Goal: Task Accomplishment & Management: Manage account settings

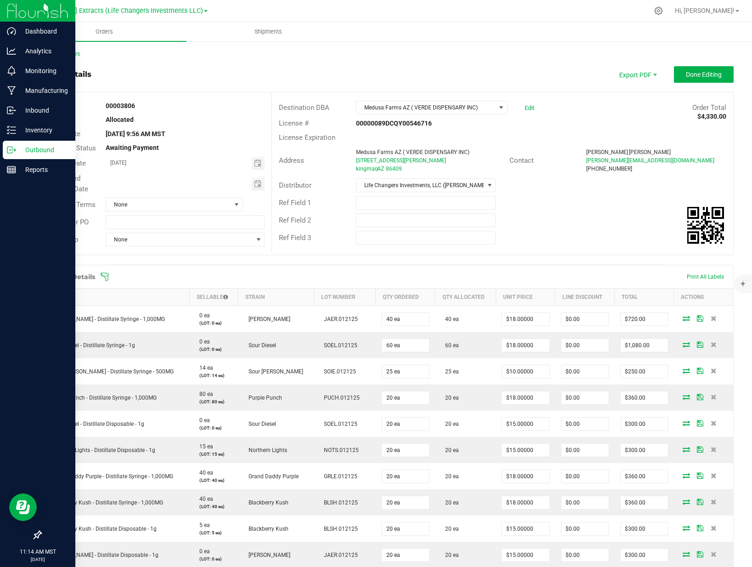
click at [11, 152] on icon at bounding box center [11, 149] width 9 height 9
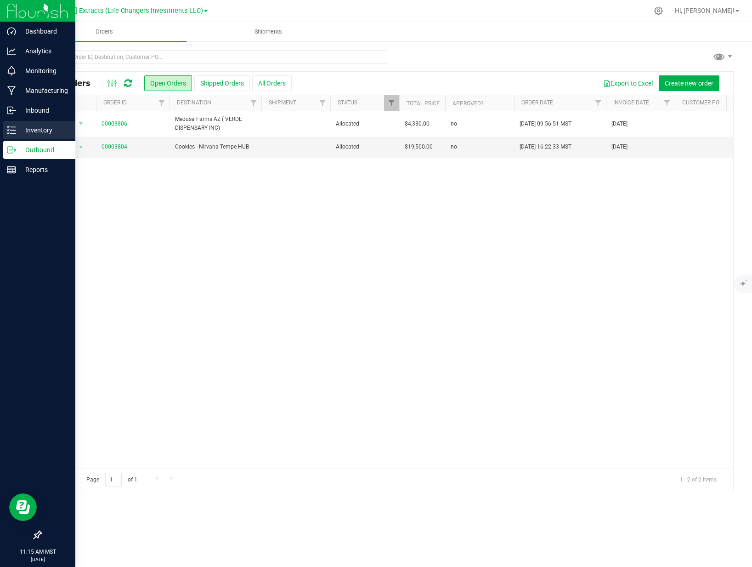
click at [11, 128] on icon at bounding box center [11, 129] width 9 height 9
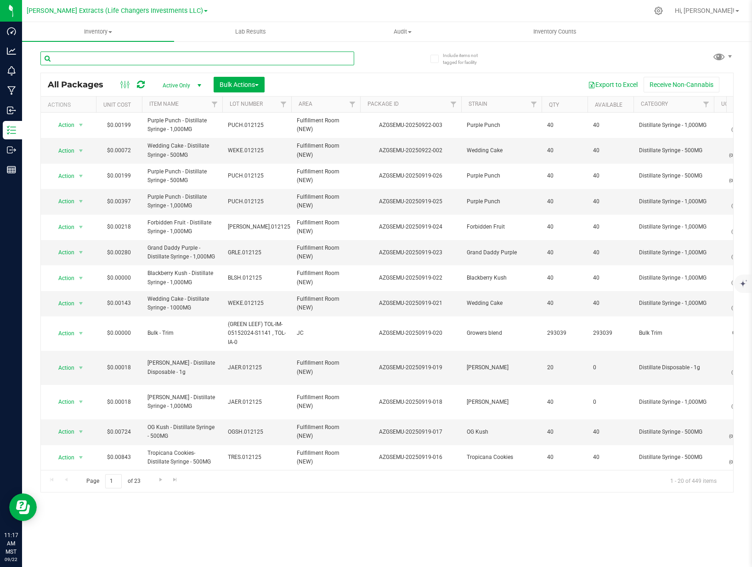
click at [202, 55] on input "text" at bounding box center [197, 58] width 314 height 14
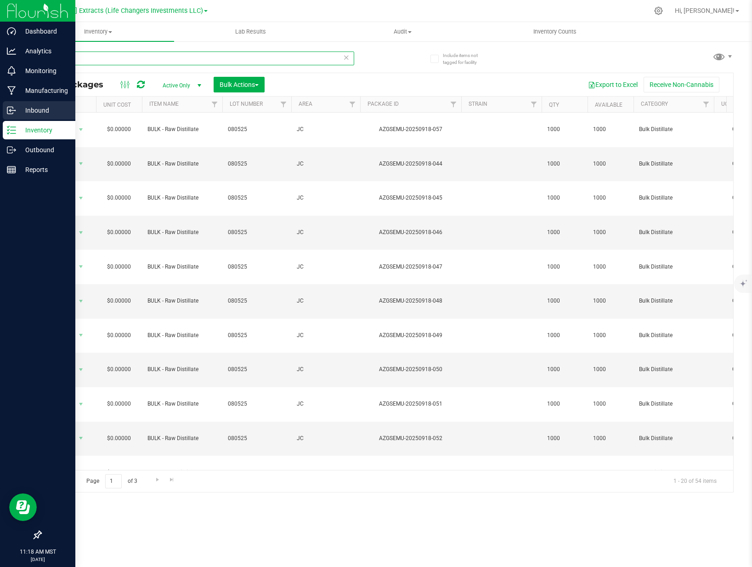
type input "080525"
click at [12, 114] on icon at bounding box center [10, 110] width 6 height 7
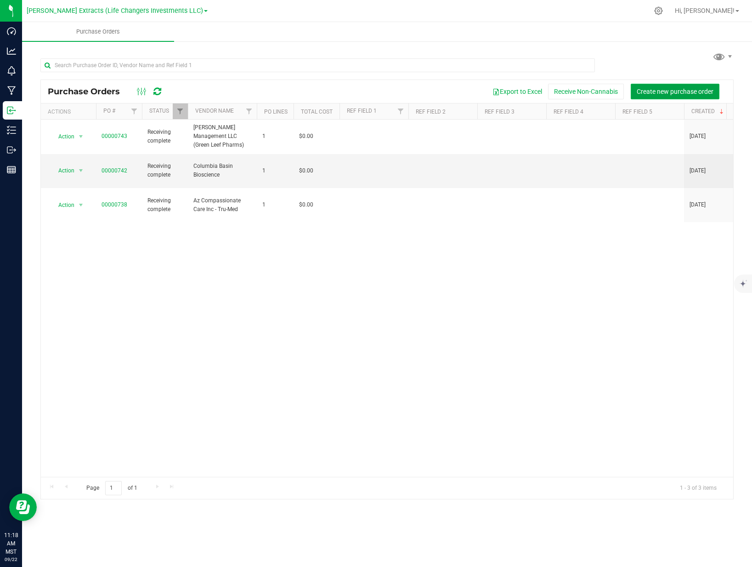
click at [694, 92] on span "Create new purchase order" at bounding box center [675, 91] width 77 height 7
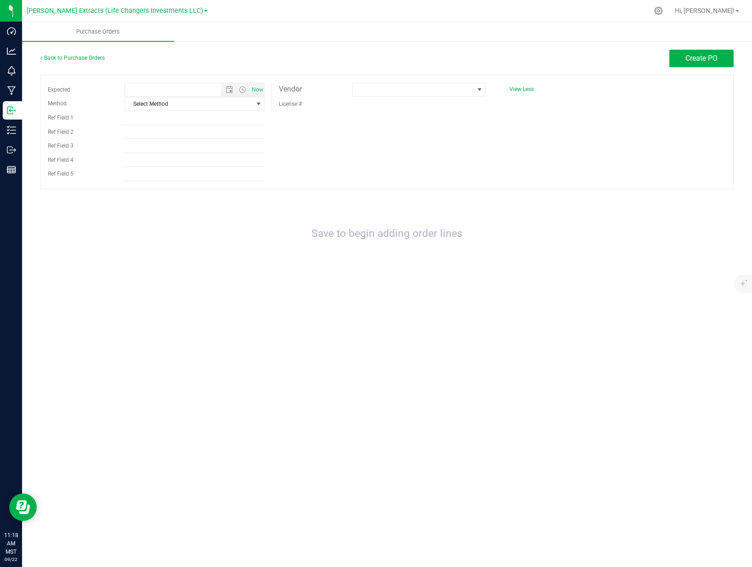
type input "[DATE] 11:18 AM"
click at [482, 89] on span at bounding box center [479, 89] width 7 height 7
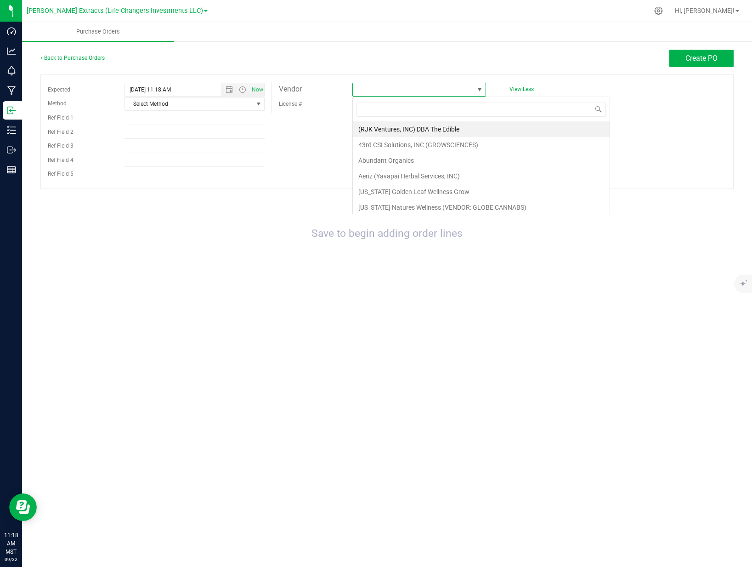
scroll to position [14, 133]
type input "life"
click at [422, 171] on li "Life Changers Investments LLC (Desert Sky Ventures)" at bounding box center [434, 176] width 163 height 16
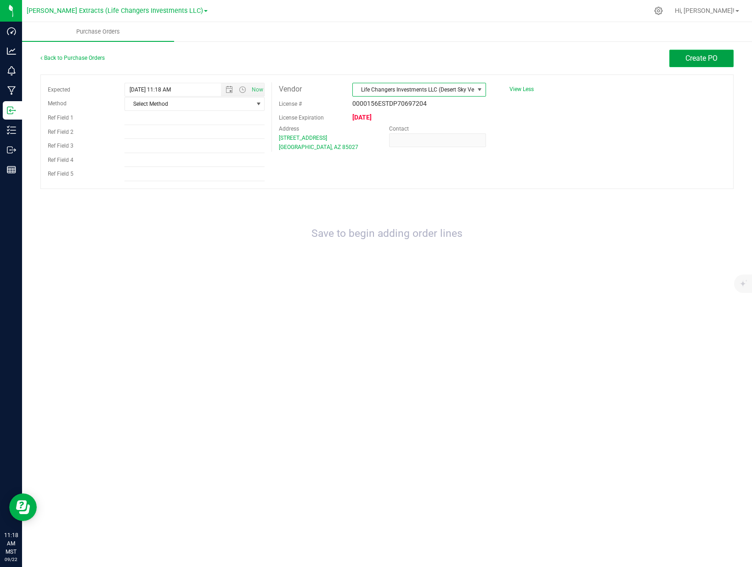
click at [699, 62] on button "Create PO" at bounding box center [702, 58] width 64 height 17
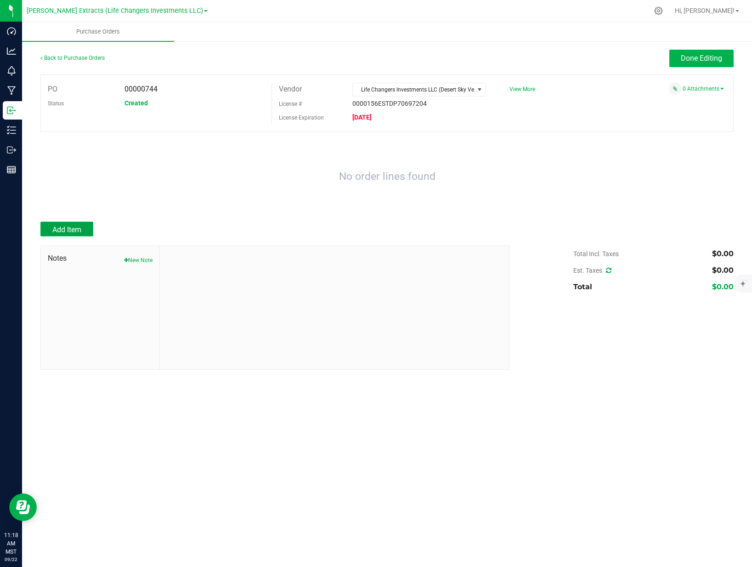
click at [66, 235] on button "Add Item" at bounding box center [66, 228] width 53 height 15
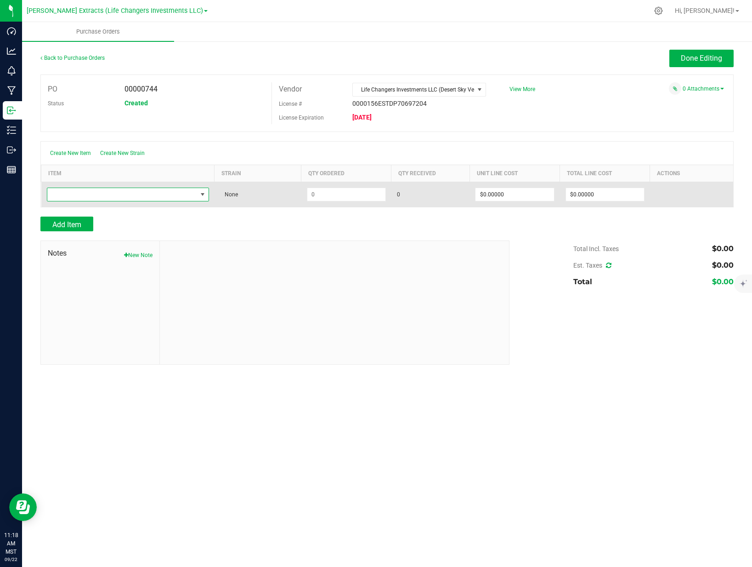
click at [93, 194] on span "NO DATA FOUND" at bounding box center [122, 194] width 150 height 13
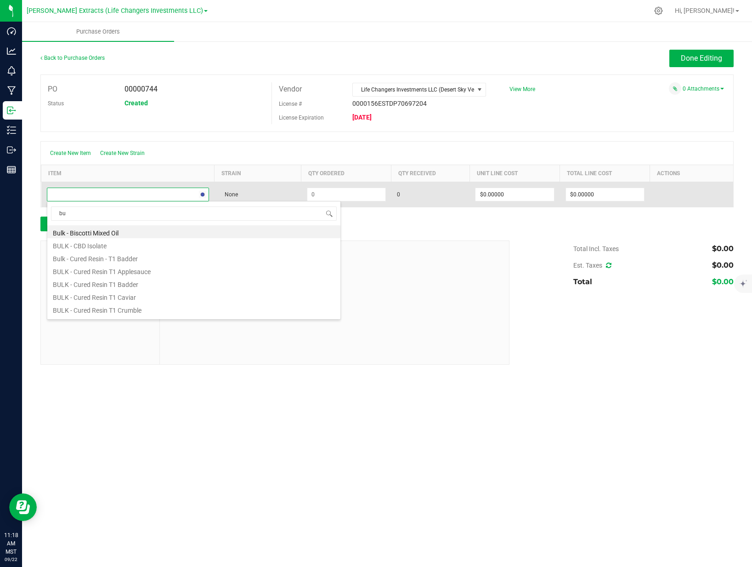
type input "b"
type input "raw"
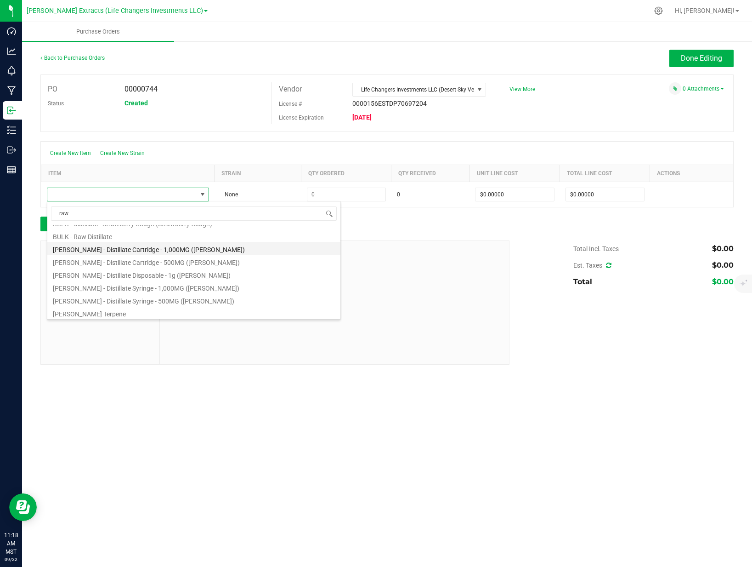
scroll to position [0, 0]
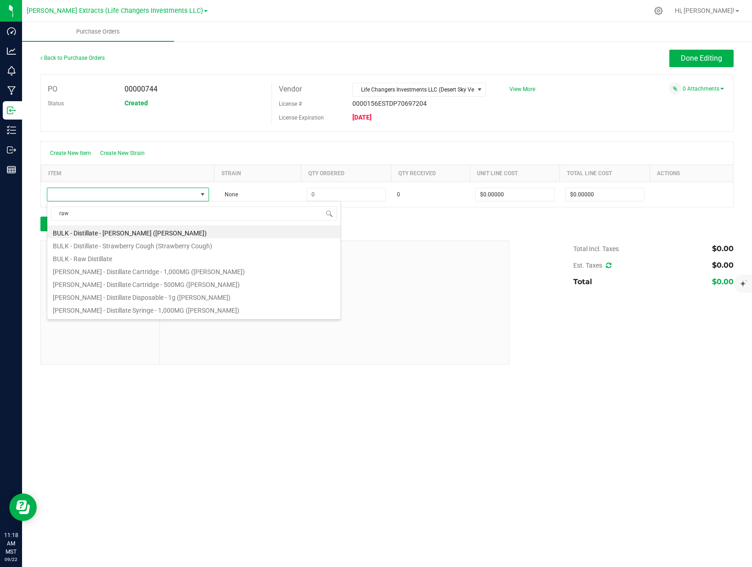
click at [111, 259] on li "BULK - Raw Distillate" at bounding box center [193, 257] width 293 height 13
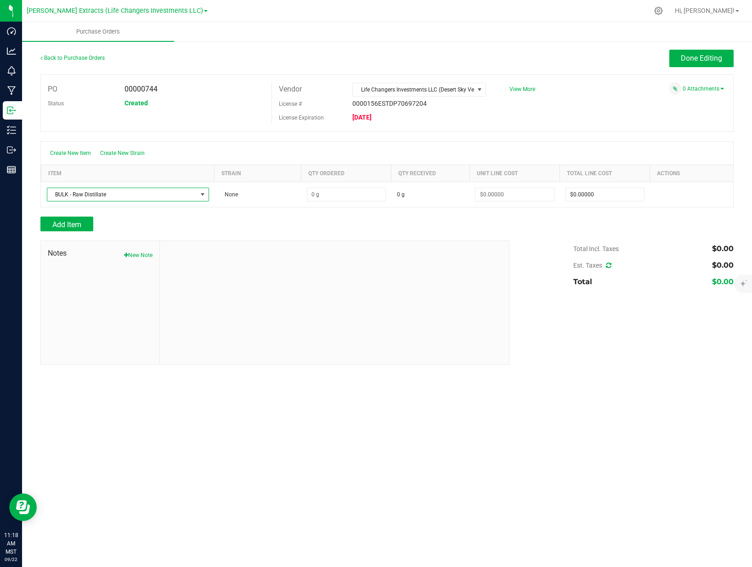
click at [329, 220] on div "Add Item" at bounding box center [271, 223] width 462 height 15
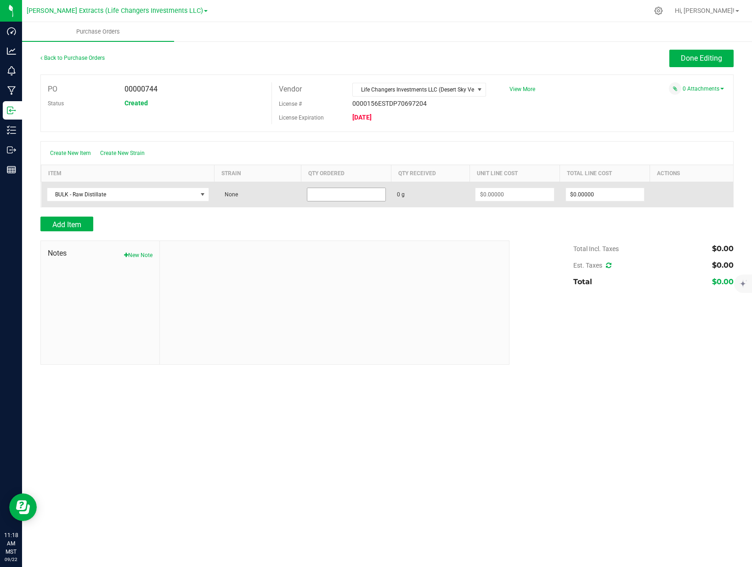
click at [346, 193] on input at bounding box center [346, 194] width 78 height 13
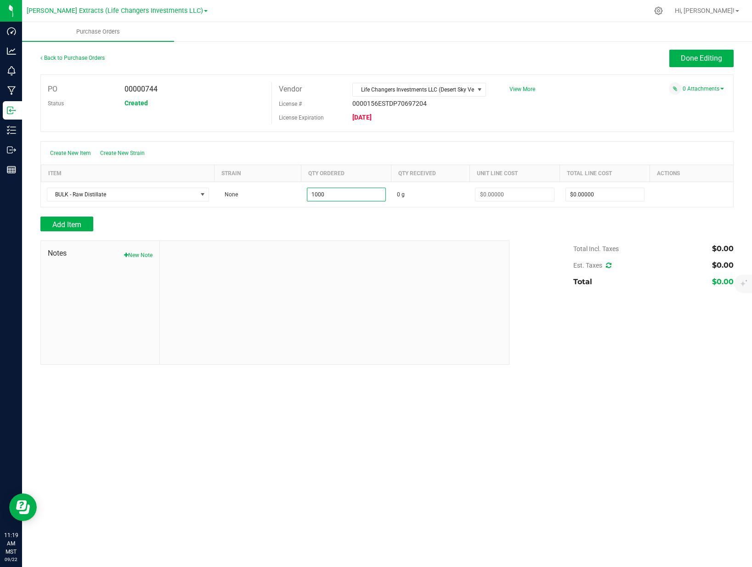
type input "1000.0000 g"
click at [418, 225] on div "Add Item" at bounding box center [271, 223] width 462 height 15
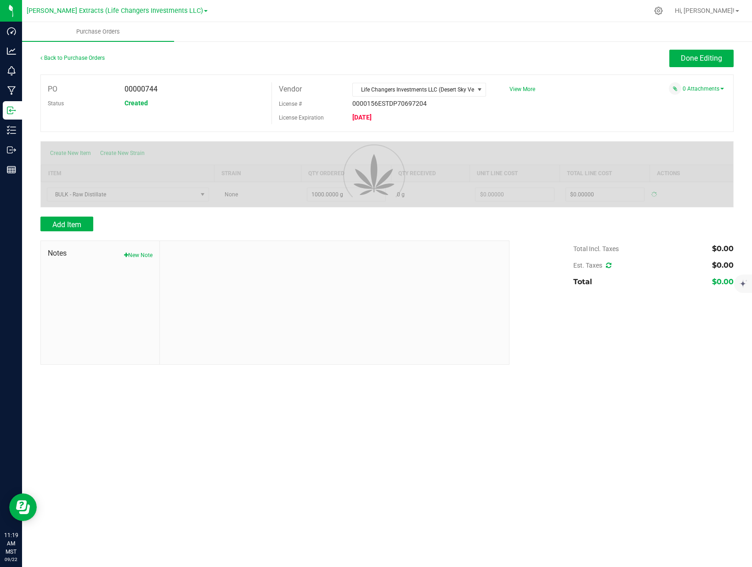
type input "$0.00000"
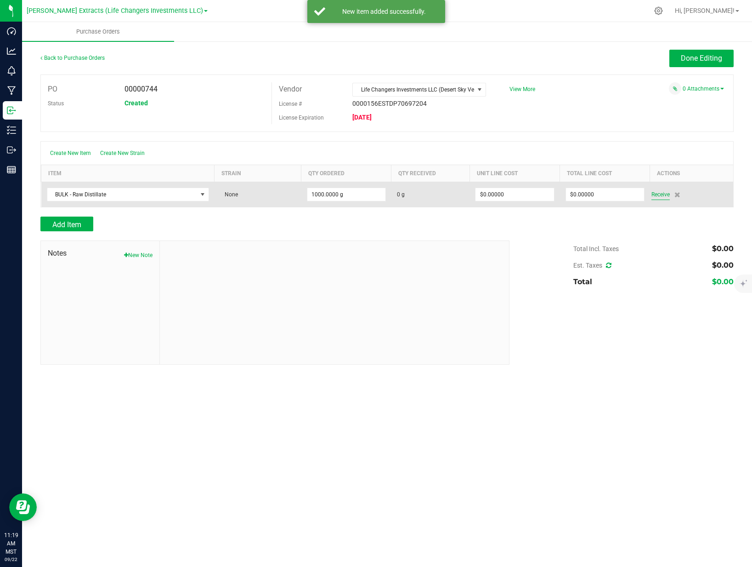
click at [663, 195] on span "Receive" at bounding box center [661, 194] width 18 height 11
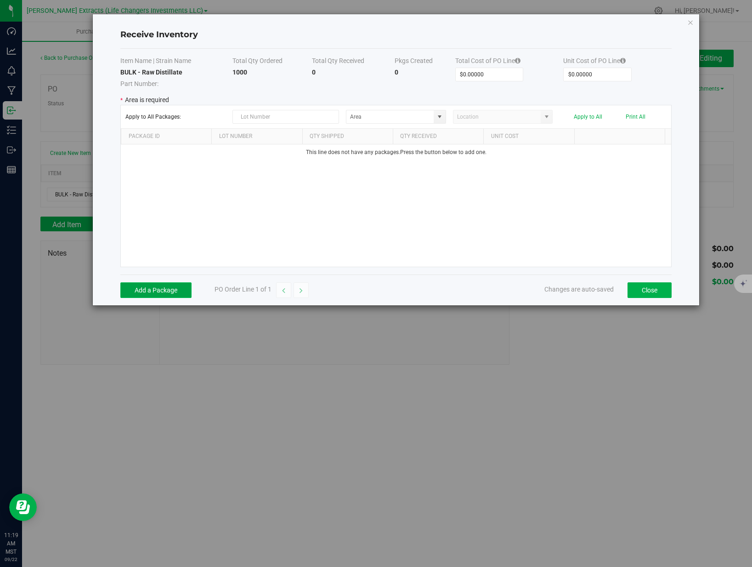
click at [161, 286] on button "Add a Package" at bounding box center [155, 290] width 71 height 16
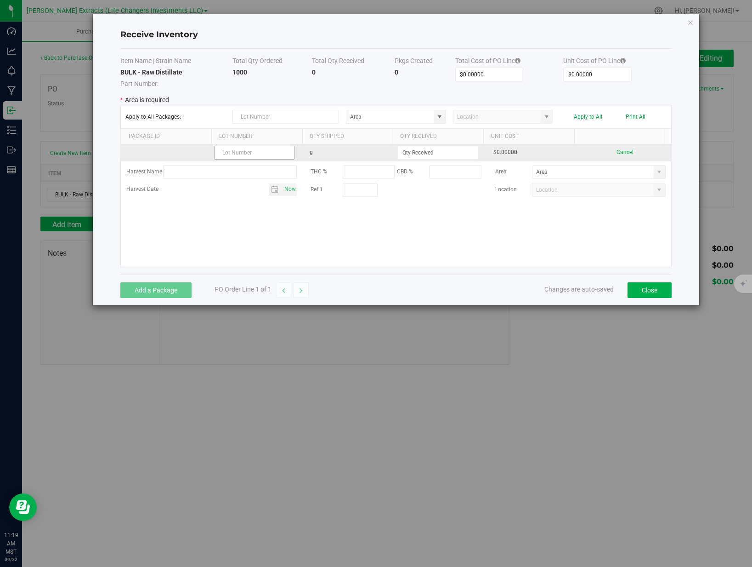
click at [250, 153] on input "text" at bounding box center [254, 153] width 81 height 14
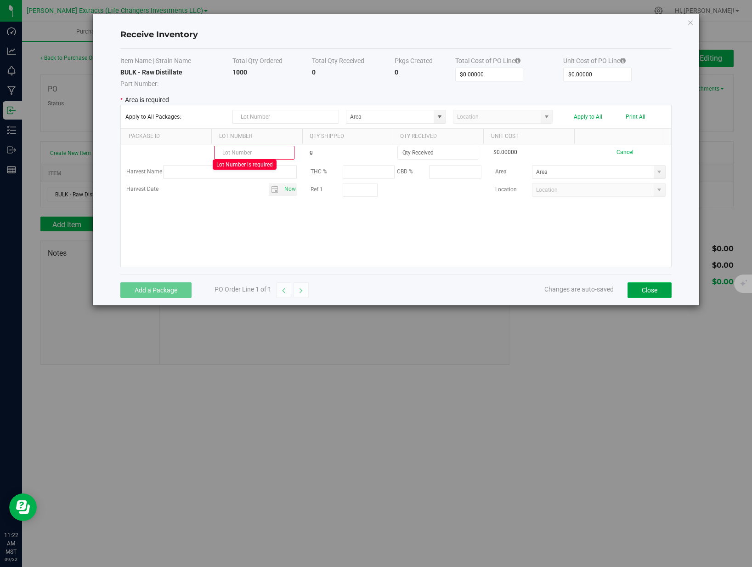
drag, startPoint x: 648, startPoint y: 292, endPoint x: 402, endPoint y: 292, distance: 245.8
click at [648, 292] on button "Close" at bounding box center [650, 290] width 44 height 16
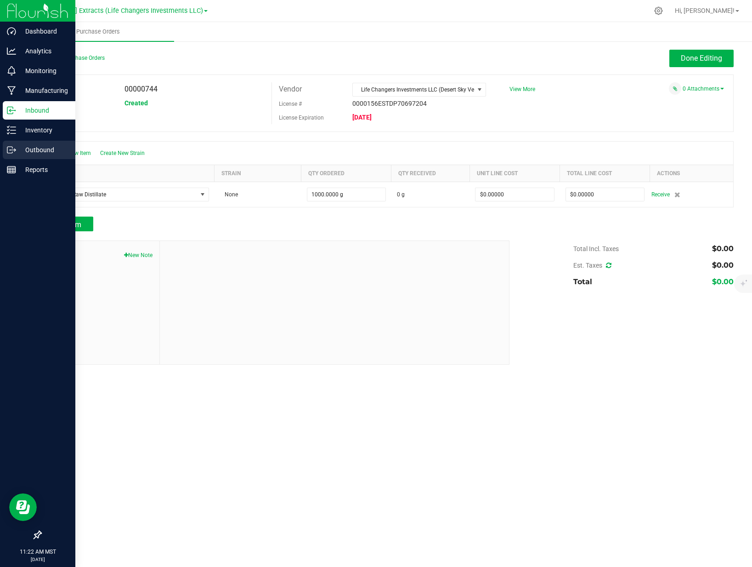
click at [19, 148] on p "Outbound" at bounding box center [43, 149] width 55 height 11
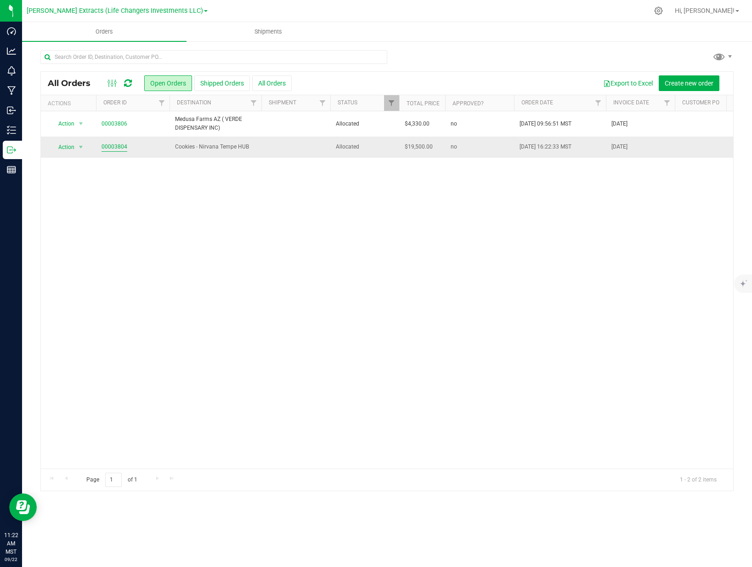
click at [110, 146] on link "00003804" at bounding box center [115, 146] width 26 height 9
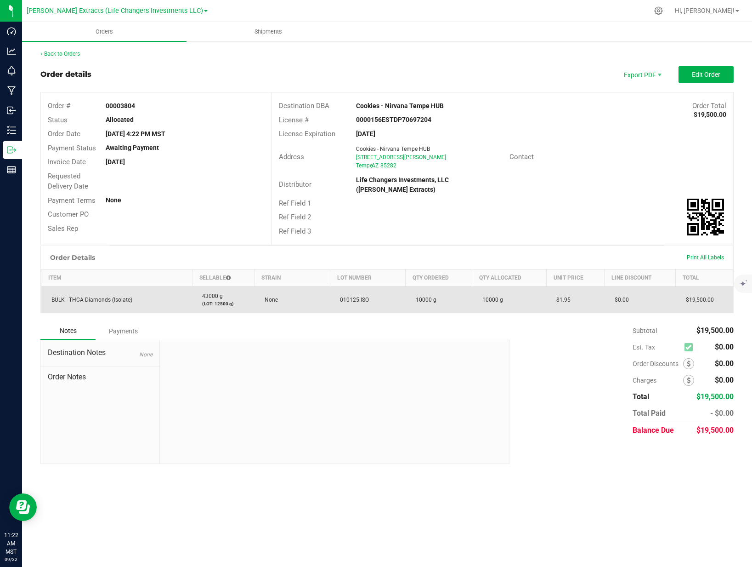
drag, startPoint x: 341, startPoint y: 298, endPoint x: 368, endPoint y: 298, distance: 27.6
click at [368, 298] on span "010125.ISO" at bounding box center [352, 299] width 34 height 6
copy span "010125.ISO"
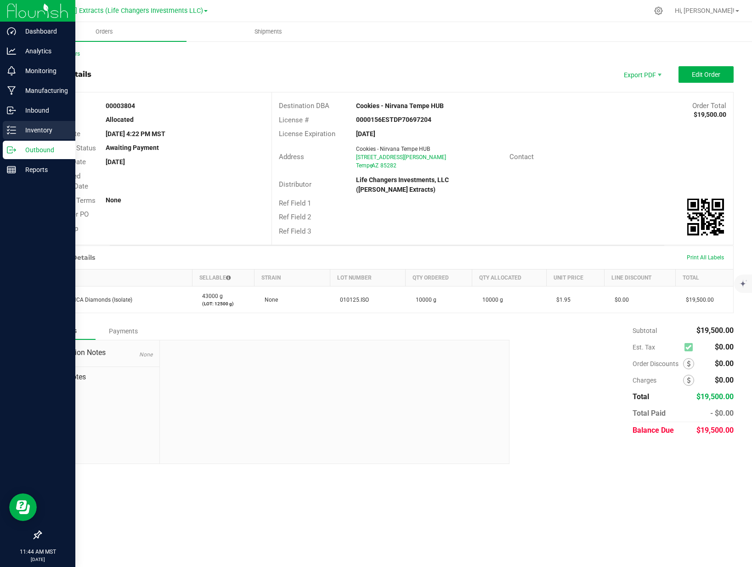
click at [31, 126] on p "Inventory" at bounding box center [43, 130] width 55 height 11
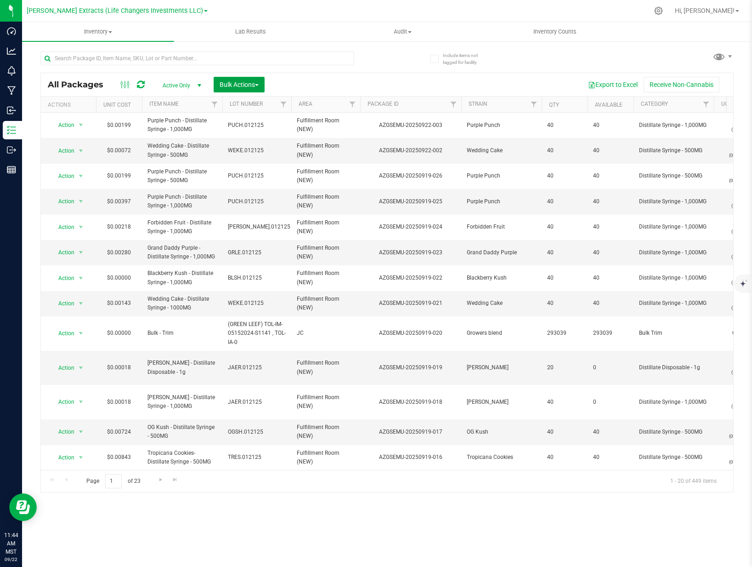
click at [244, 87] on span "Bulk Actions" at bounding box center [239, 84] width 39 height 7
click at [243, 122] on span "Add to outbound order" at bounding box center [250, 121] width 62 height 7
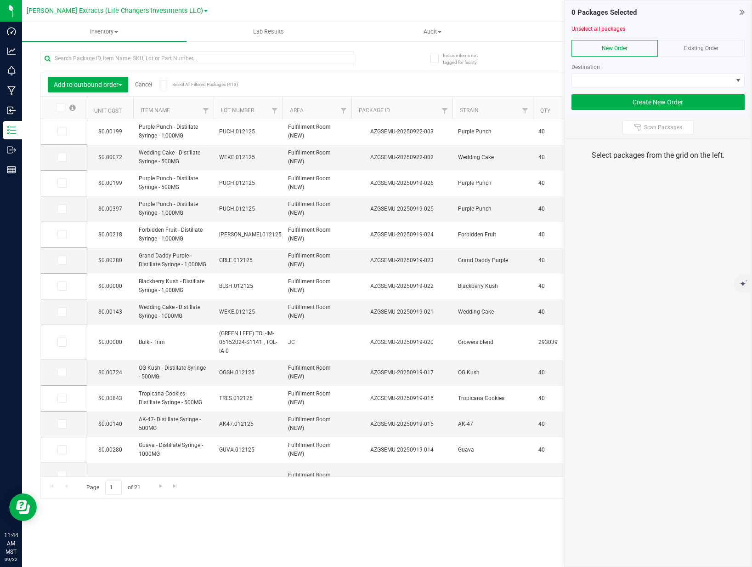
click at [686, 52] on div "Existing Order" at bounding box center [701, 48] width 87 height 17
click at [670, 78] on span at bounding box center [652, 80] width 161 height 13
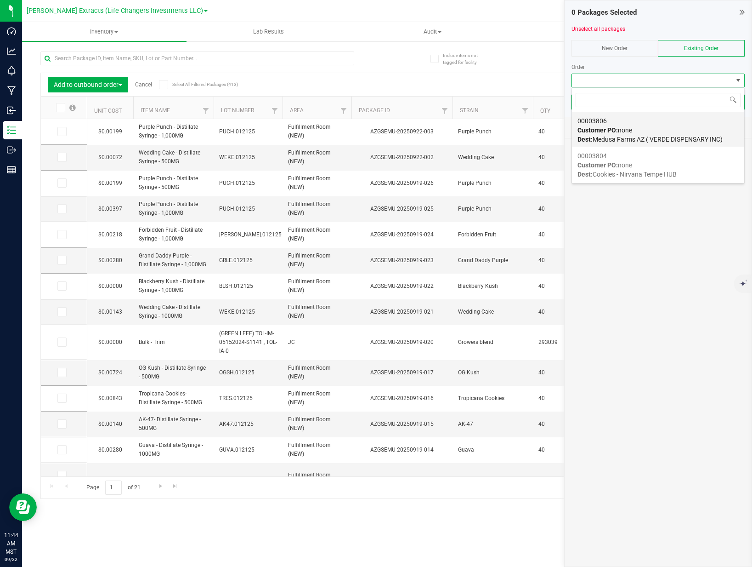
scroll to position [14, 173]
click at [658, 166] on div "00003804 Customer PO: none Dest: Cookies - Nirvana Tempe HUB" at bounding box center [658, 165] width 161 height 35
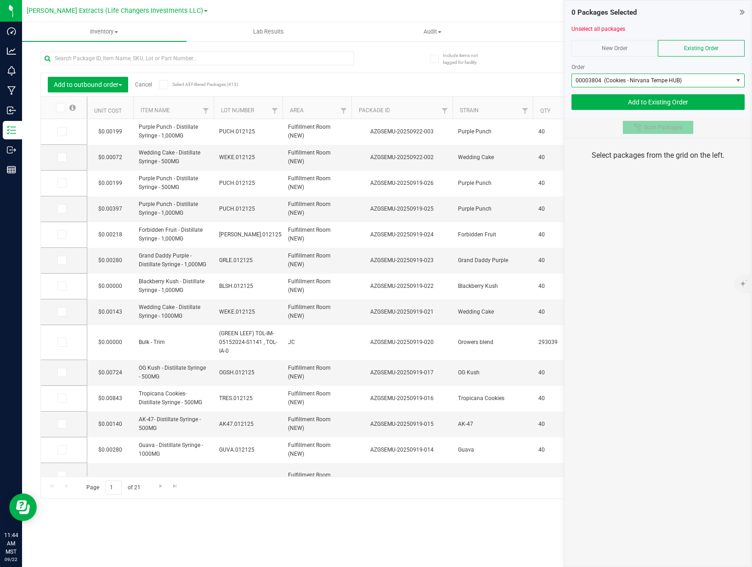
click at [654, 131] on button "Scan Packages" at bounding box center [658, 127] width 71 height 14
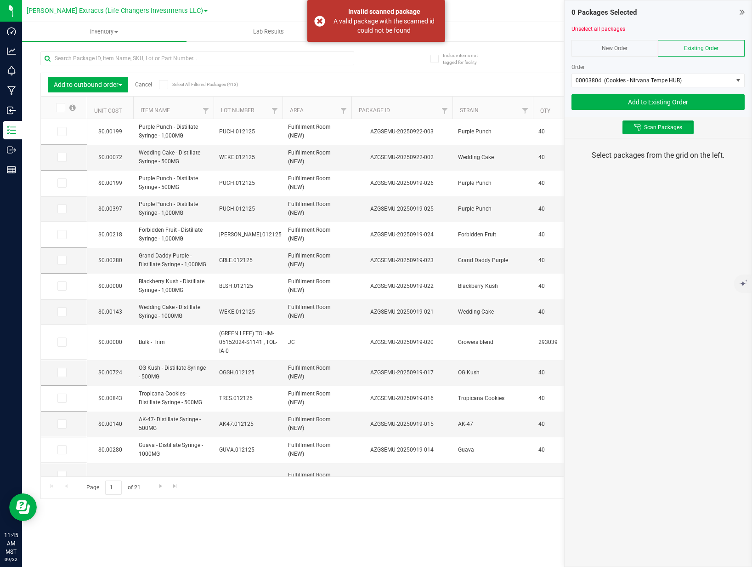
click at [671, 210] on div "0 Packages Selected Unselect all packages New Order Existing Order Order 000038…" at bounding box center [658, 283] width 188 height 567
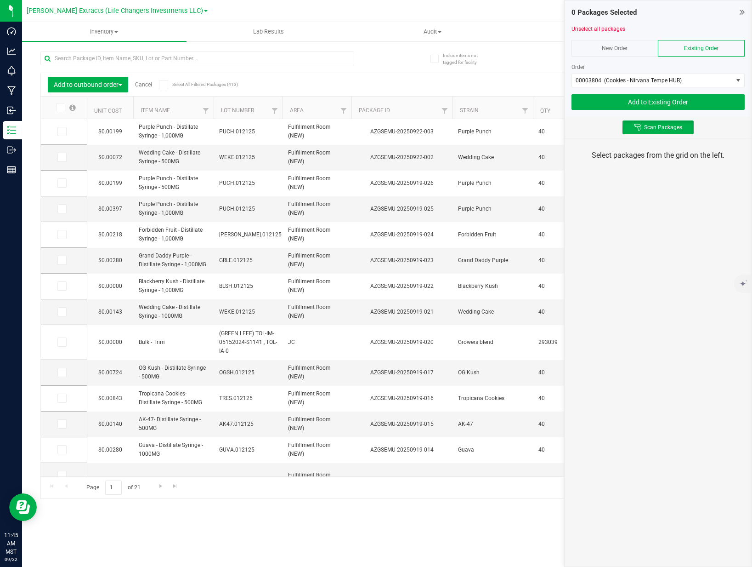
click at [148, 84] on link "Cancel" at bounding box center [143, 84] width 17 height 6
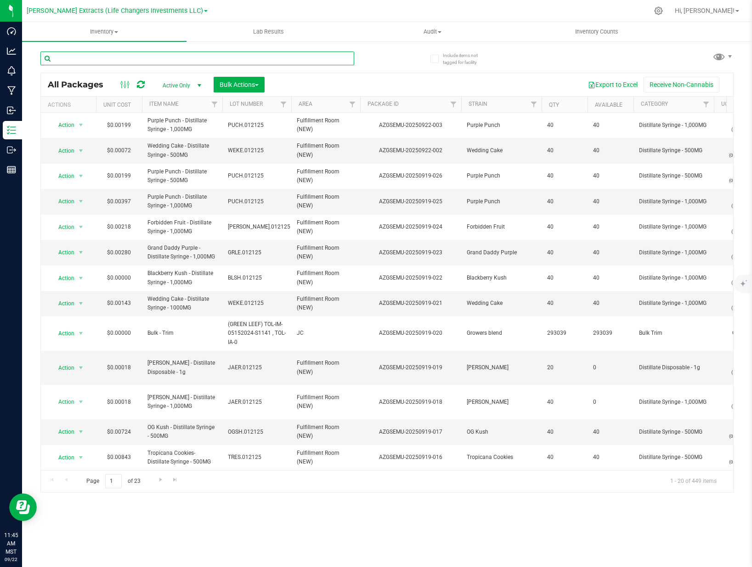
click at [160, 59] on input "text" at bounding box center [197, 58] width 314 height 14
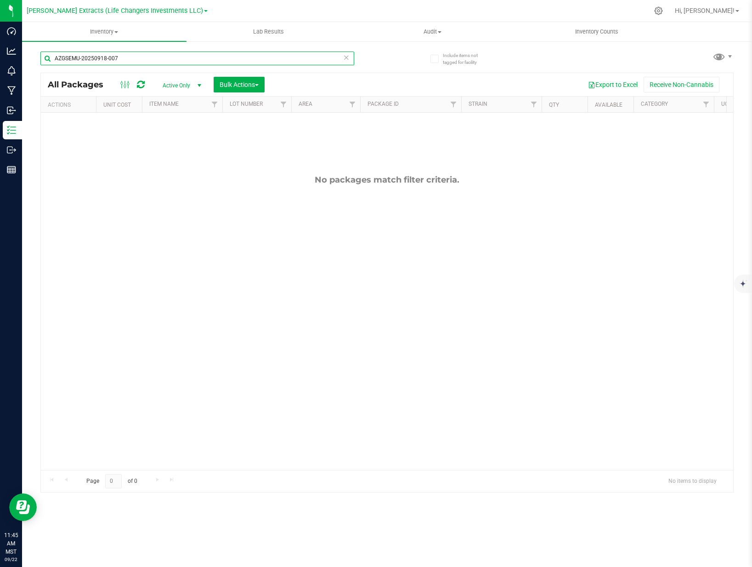
type input "AZGSEMU-20250918-007"
click at [185, 87] on span "Active Only" at bounding box center [180, 85] width 51 height 13
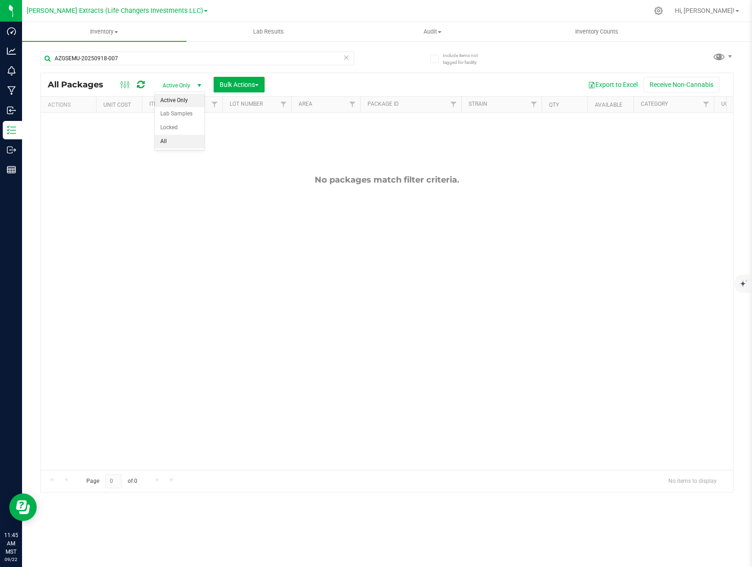
click at [178, 145] on li "All" at bounding box center [180, 142] width 50 height 14
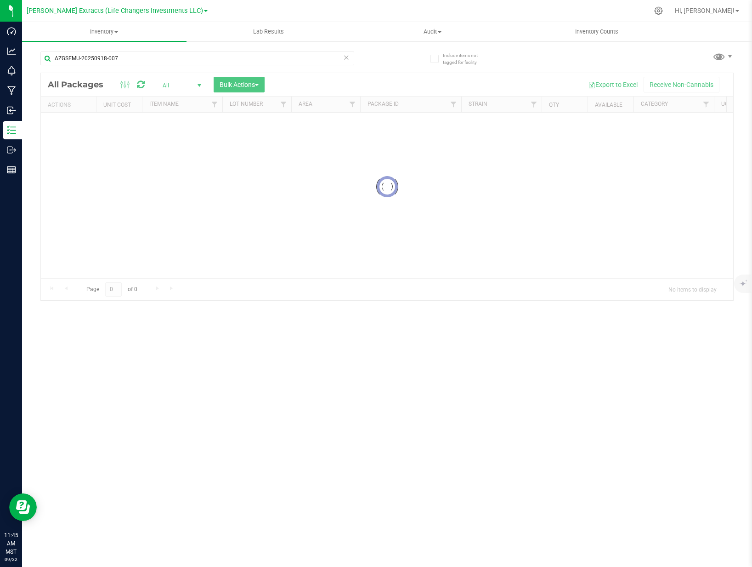
drag, startPoint x: 382, startPoint y: 81, endPoint x: 380, endPoint y: 109, distance: 27.6
click at [382, 84] on div at bounding box center [387, 186] width 692 height 227
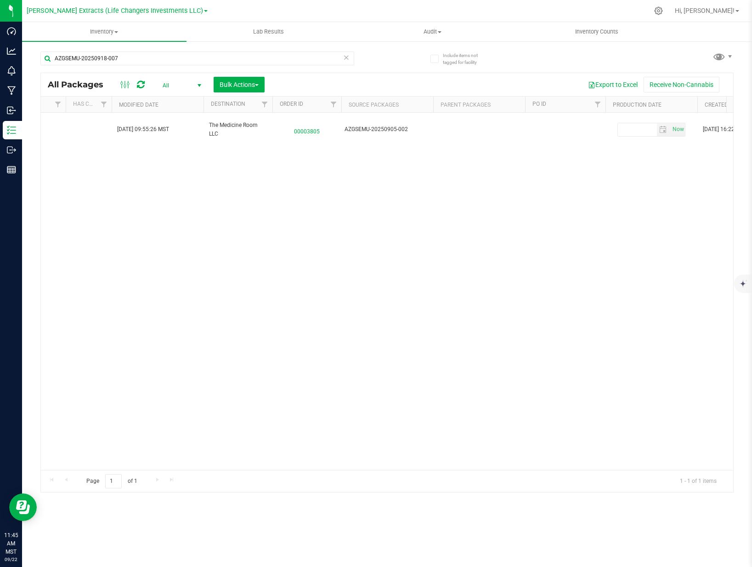
scroll to position [0, 1101]
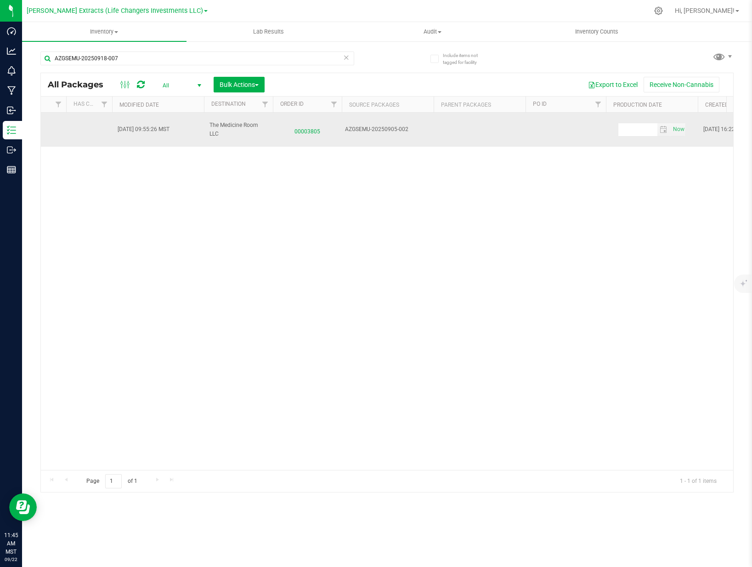
click at [305, 126] on span "00003805" at bounding box center [307, 129] width 58 height 13
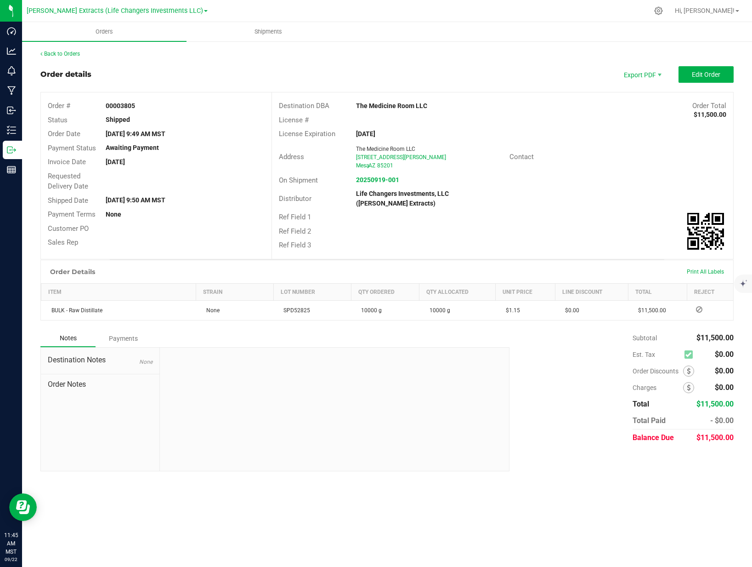
click at [580, 218] on div "Ref Field 1" at bounding box center [502, 217] width 461 height 14
click at [550, 164] on div "Address The Medicine Room LLC [STREET_ADDRESS][PERSON_NAME] Contact" at bounding box center [502, 157] width 461 height 32
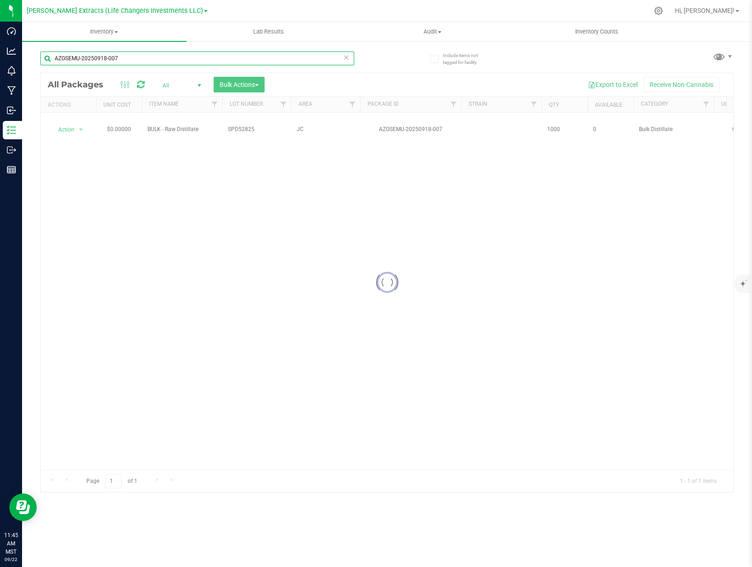
click at [233, 56] on input "AZGSEMU-20250918-007" at bounding box center [197, 58] width 314 height 14
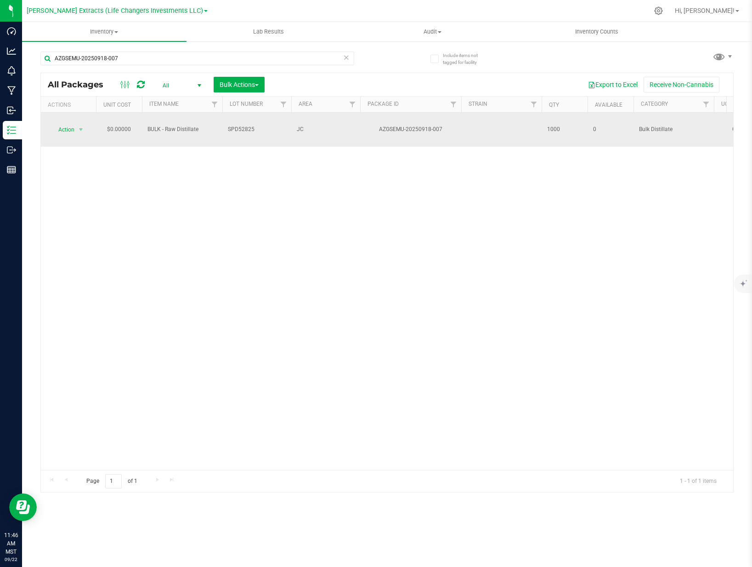
drag, startPoint x: 431, startPoint y: 124, endPoint x: 407, endPoint y: 126, distance: 24.0
click at [407, 126] on div "AZGSEMU-20250918-007" at bounding box center [411, 129] width 104 height 9
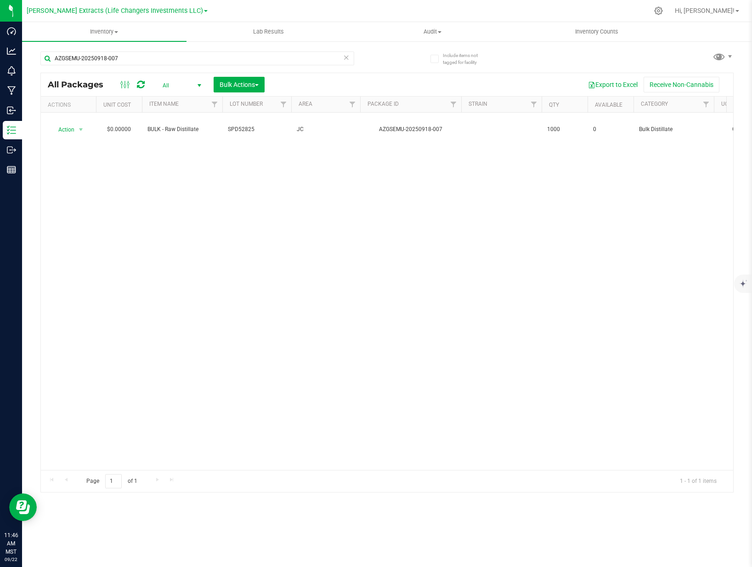
click at [345, 59] on icon at bounding box center [346, 56] width 6 height 11
click at [286, 81] on div at bounding box center [387, 282] width 692 height 419
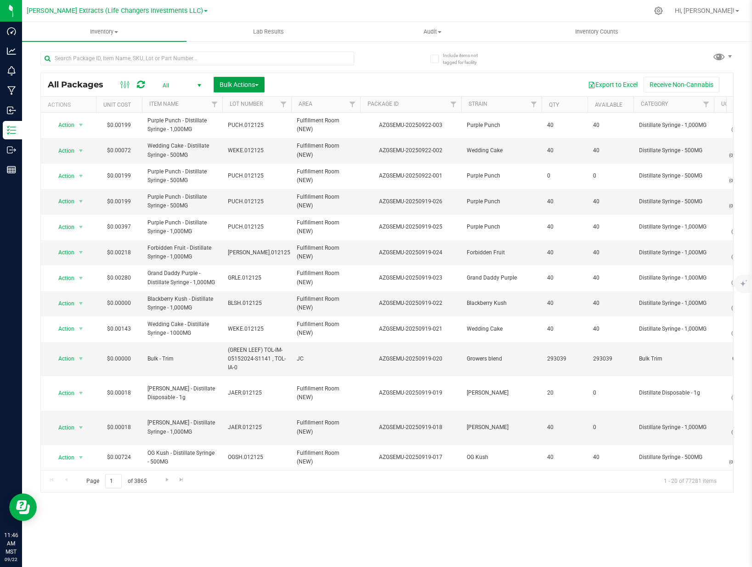
click at [233, 81] on span "Bulk Actions" at bounding box center [239, 84] width 39 height 7
click at [249, 123] on span "Add to outbound order" at bounding box center [250, 121] width 62 height 7
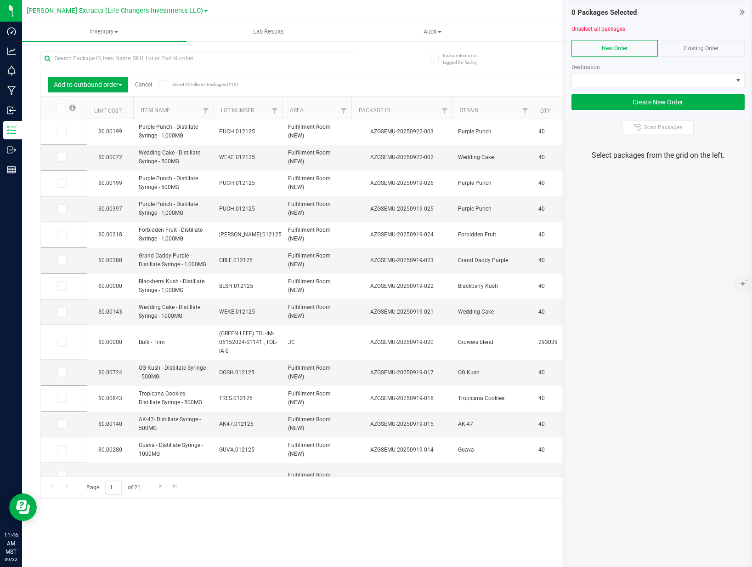
click at [698, 52] on div "Existing Order" at bounding box center [701, 48] width 87 height 17
click at [684, 76] on span at bounding box center [652, 80] width 161 height 13
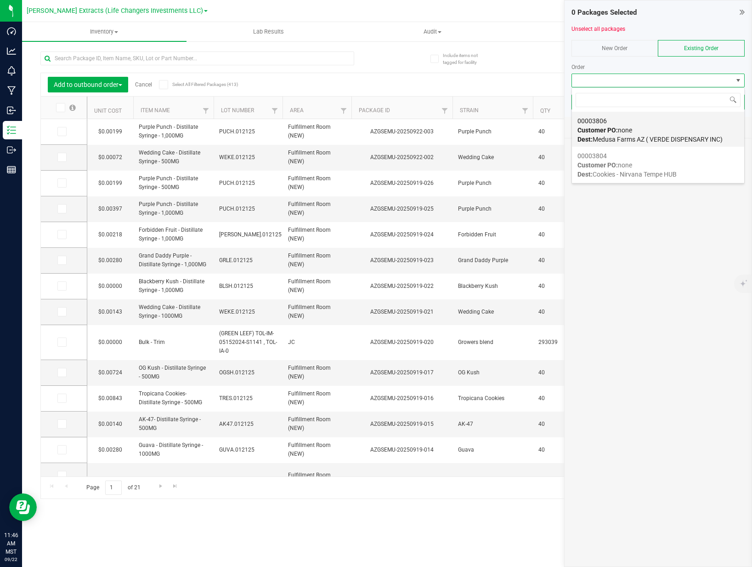
scroll to position [14, 173]
click at [668, 160] on div "00003804 Customer PO: none Dest: Cookies - Nirvana Tempe HUB" at bounding box center [658, 165] width 161 height 35
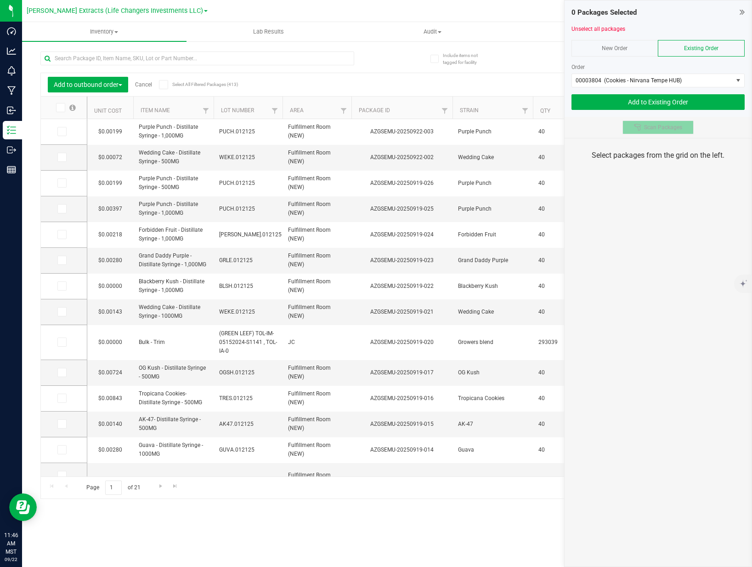
click at [664, 133] on button "Scan Packages" at bounding box center [658, 127] width 71 height 14
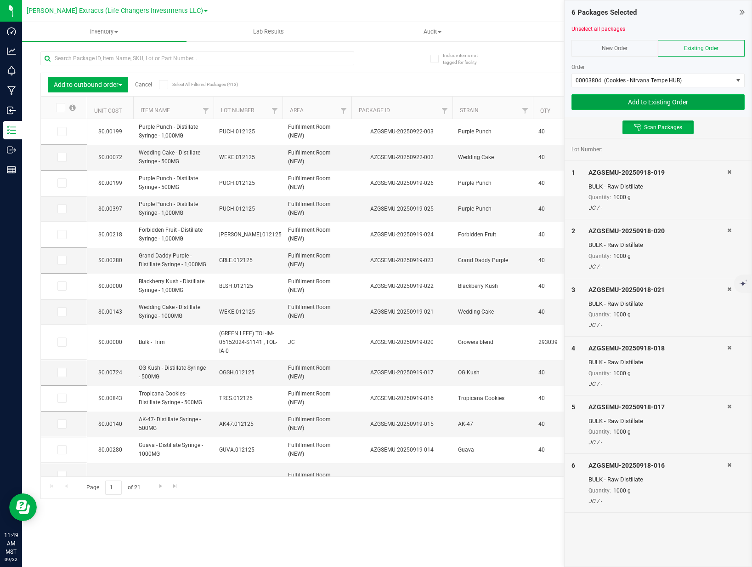
click at [667, 104] on button "Add to Existing Order" at bounding box center [658, 102] width 173 height 16
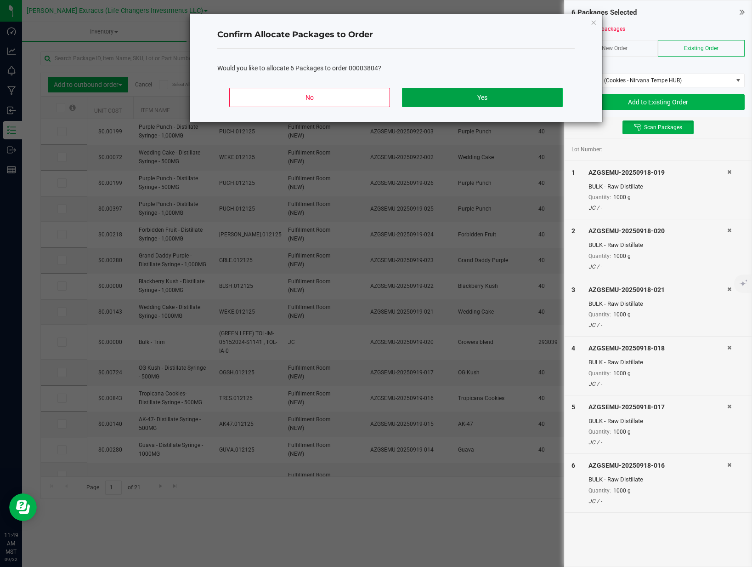
click at [476, 99] on button "Yes" at bounding box center [482, 97] width 161 height 19
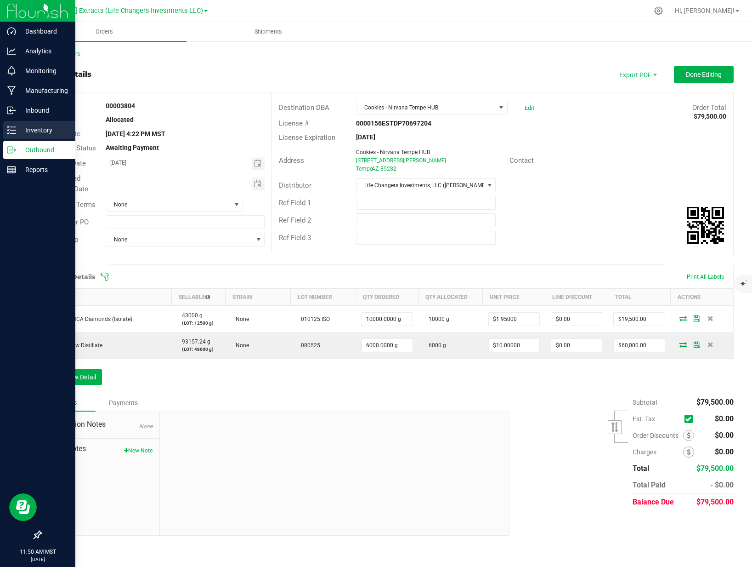
click at [16, 129] on p "Inventory" at bounding box center [43, 130] width 55 height 11
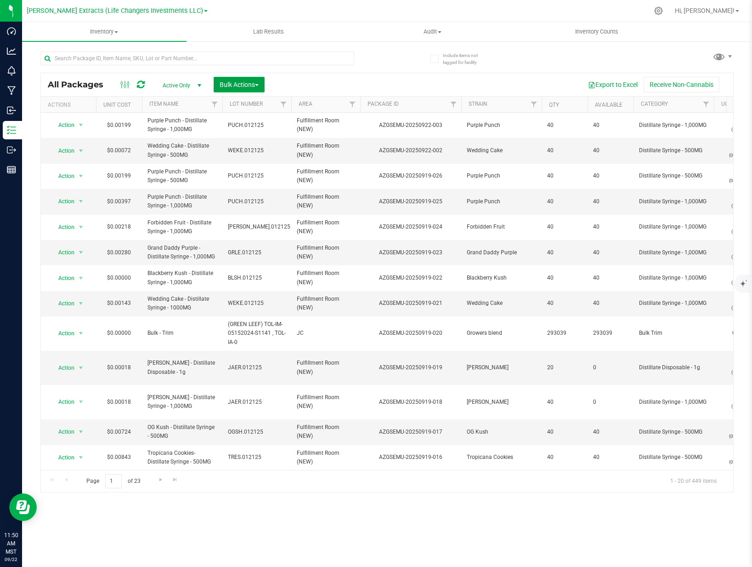
click at [232, 88] on button "Bulk Actions" at bounding box center [239, 85] width 51 height 16
click at [244, 119] on span "Add to outbound order" at bounding box center [250, 121] width 62 height 7
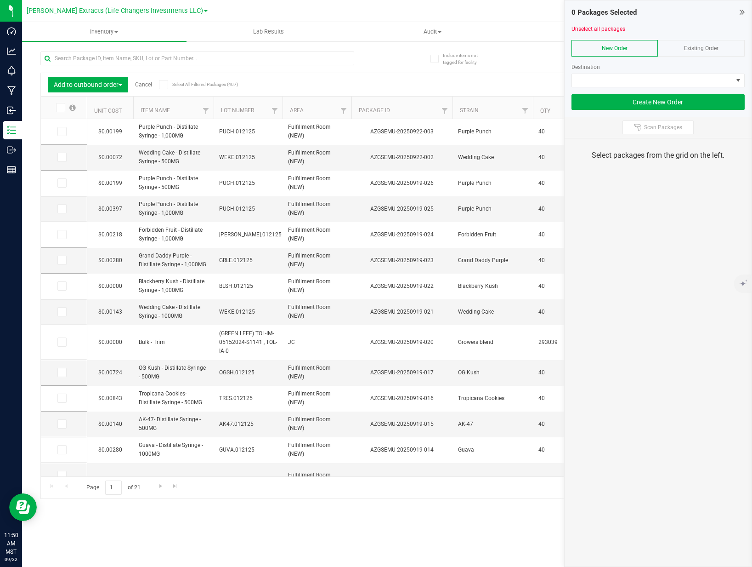
click at [692, 49] on span "Existing Order" at bounding box center [701, 48] width 34 height 6
click at [647, 75] on span at bounding box center [652, 80] width 161 height 13
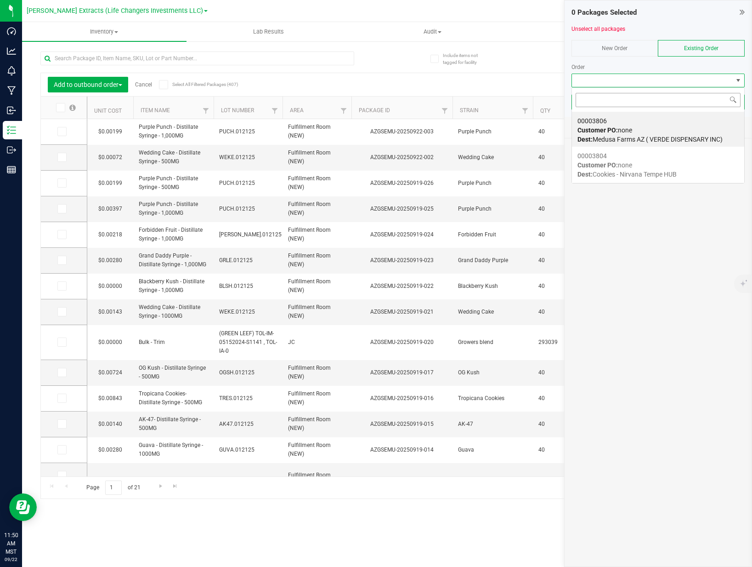
scroll to position [14, 173]
click at [643, 129] on div "00003806 Customer PO: none Dest: Medusa Farms AZ ( VERDE DISPENSARY INC)" at bounding box center [658, 130] width 161 height 35
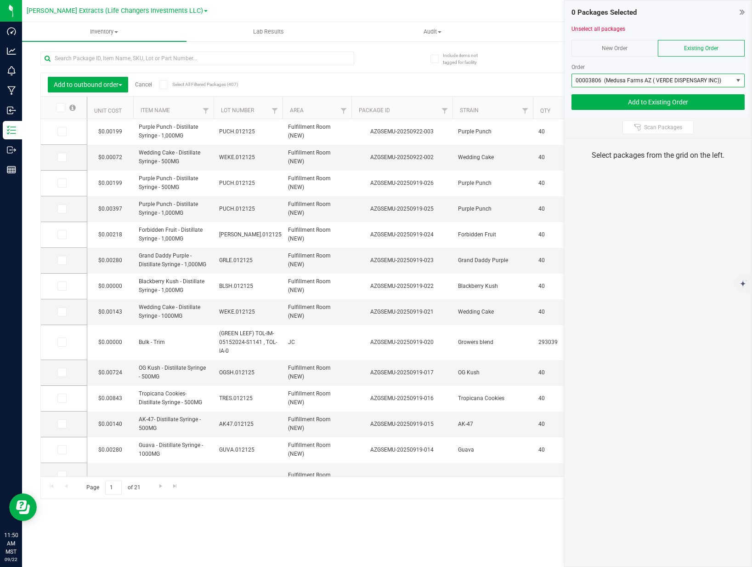
click at [651, 82] on span "00003806 (Medusa Farms AZ ( VERDE DISPENSARY INC))" at bounding box center [649, 80] width 146 height 6
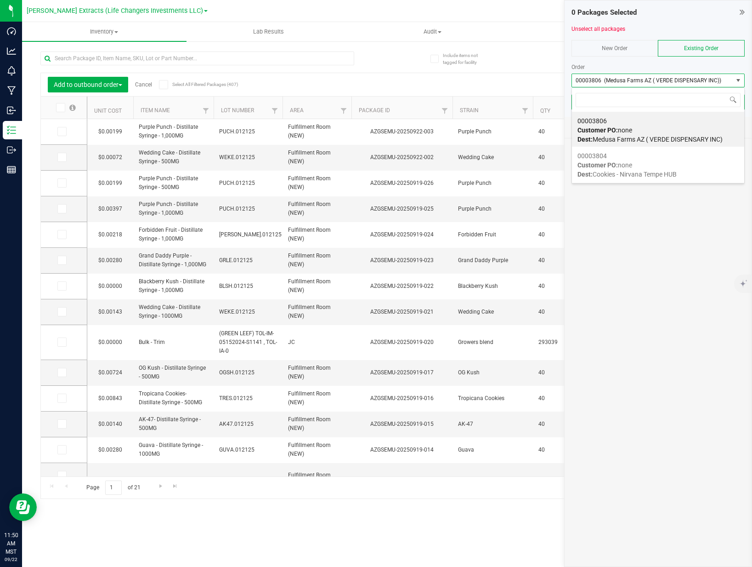
click at [632, 167] on span "Customer PO: none" at bounding box center [605, 164] width 55 height 7
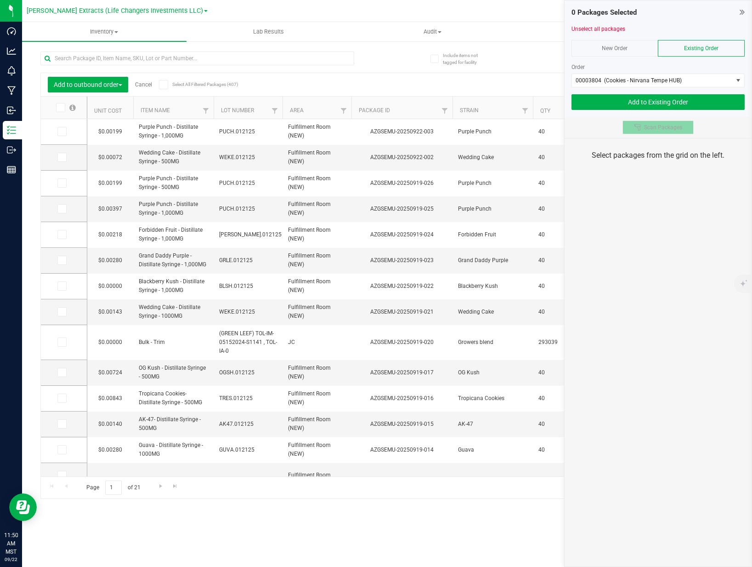
click at [650, 126] on span "Scan Packages" at bounding box center [663, 127] width 38 height 7
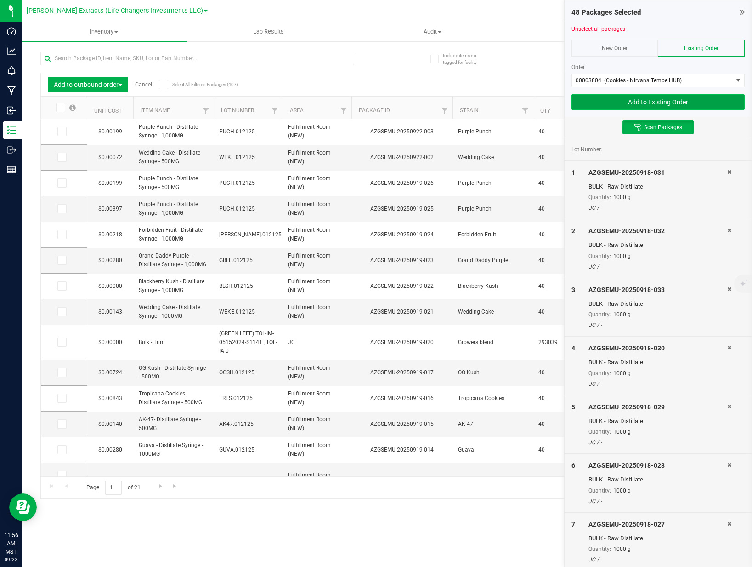
click at [721, 104] on button "Add to Existing Order" at bounding box center [658, 102] width 173 height 16
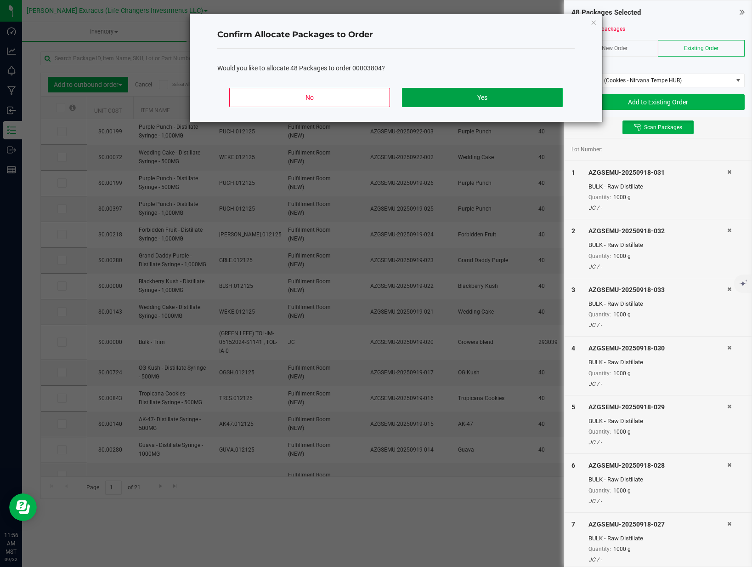
click at [525, 99] on button "Yes" at bounding box center [482, 97] width 161 height 19
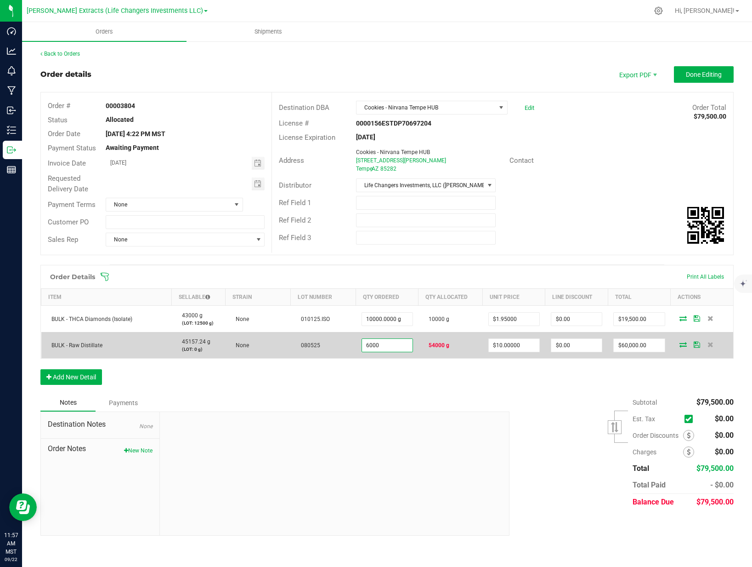
click at [404, 344] on input "6000" at bounding box center [387, 345] width 51 height 13
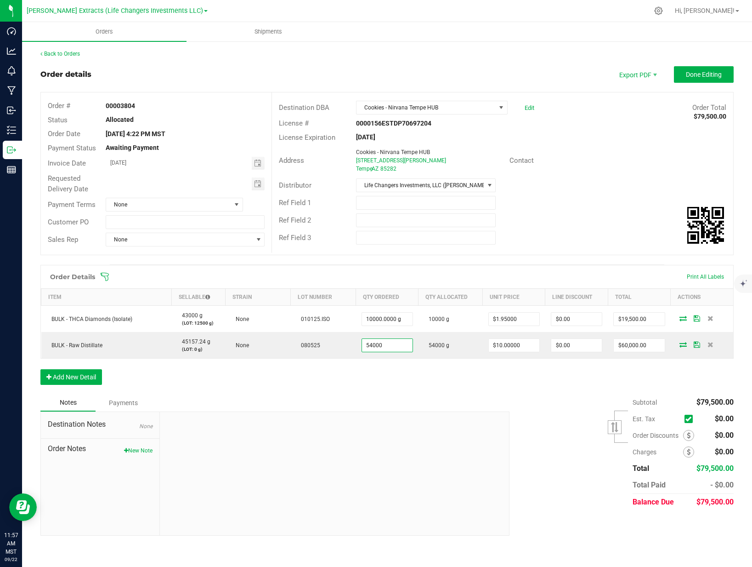
type input "54000.0000 g"
type input "$540,000.00"
click at [460, 393] on div "Order Details Print All Labels Item Sellable Strain Lot Number Qty Ordered Qty …" at bounding box center [386, 329] width 693 height 129
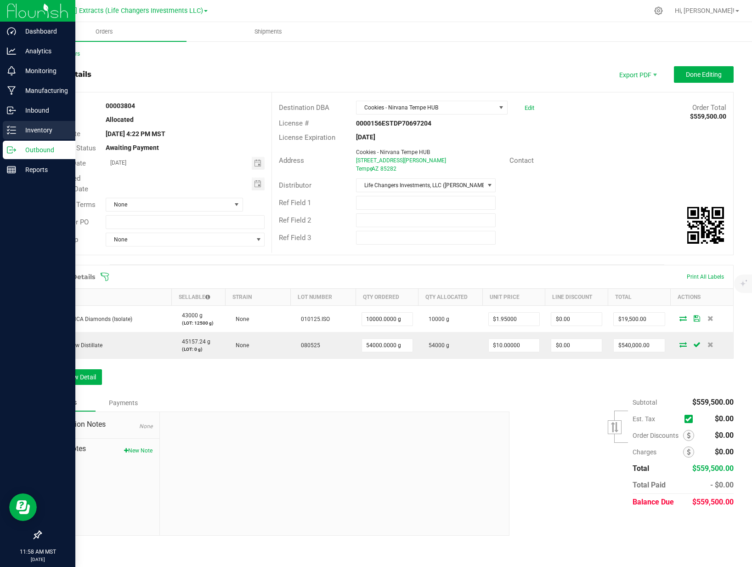
click at [20, 130] on p "Inventory" at bounding box center [43, 130] width 55 height 11
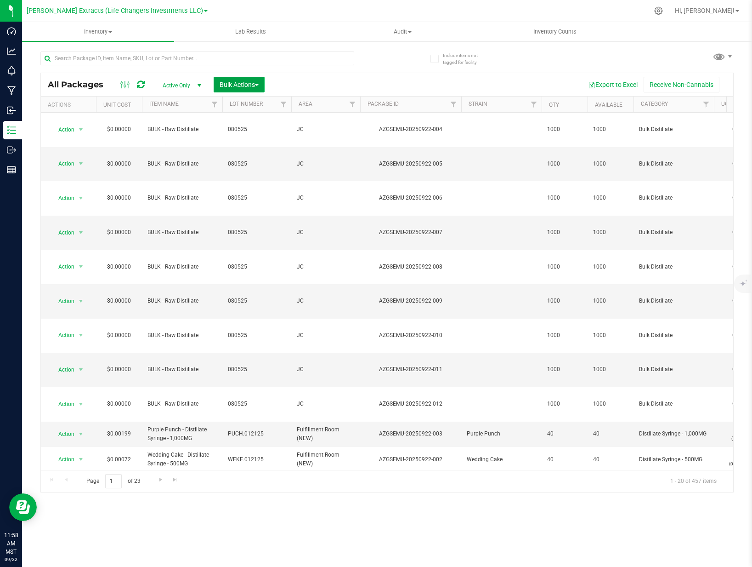
click at [234, 81] on span "Bulk Actions" at bounding box center [239, 84] width 39 height 7
click at [259, 193] on span "Print package labels" at bounding box center [246, 189] width 55 height 7
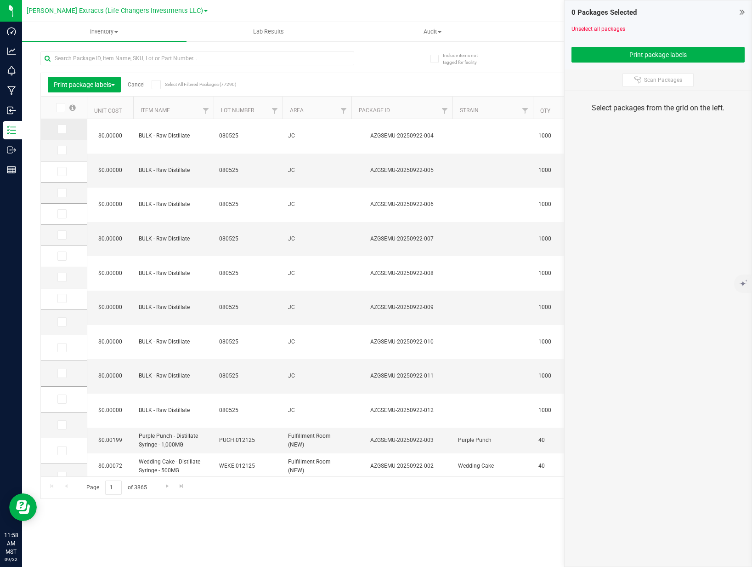
click at [60, 129] on icon at bounding box center [61, 129] width 6 height 0
click at [0, 0] on input "checkbox" at bounding box center [0, 0] width 0 height 0
drag, startPoint x: 61, startPoint y: 148, endPoint x: 61, endPoint y: 160, distance: 12.4
click at [61, 150] on icon at bounding box center [61, 150] width 6 height 0
click at [0, 0] on input "checkbox" at bounding box center [0, 0] width 0 height 0
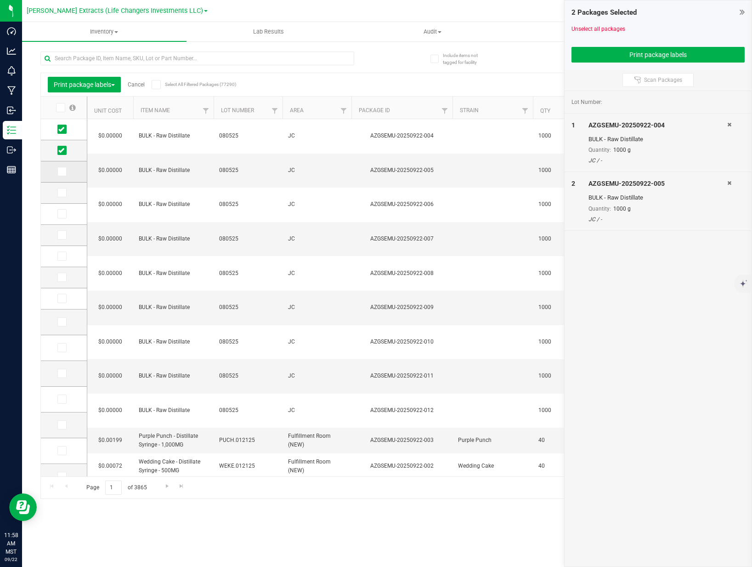
click at [62, 171] on icon at bounding box center [61, 171] width 6 height 0
click at [0, 0] on input "checkbox" at bounding box center [0, 0] width 0 height 0
drag, startPoint x: 63, startPoint y: 190, endPoint x: 62, endPoint y: 195, distance: 5.1
click at [63, 193] on icon at bounding box center [61, 193] width 6 height 0
click at [0, 0] on input "checkbox" at bounding box center [0, 0] width 0 height 0
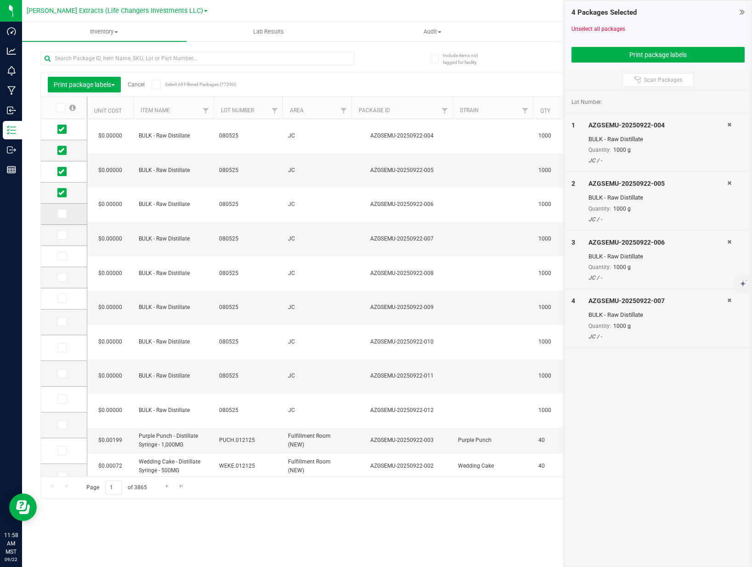
click at [62, 214] on icon at bounding box center [61, 214] width 6 height 0
click at [0, 0] on input "checkbox" at bounding box center [0, 0] width 0 height 0
click at [62, 235] on icon at bounding box center [61, 235] width 6 height 0
click at [0, 0] on input "checkbox" at bounding box center [0, 0] width 0 height 0
drag, startPoint x: 66, startPoint y: 257, endPoint x: 64, endPoint y: 271, distance: 13.9
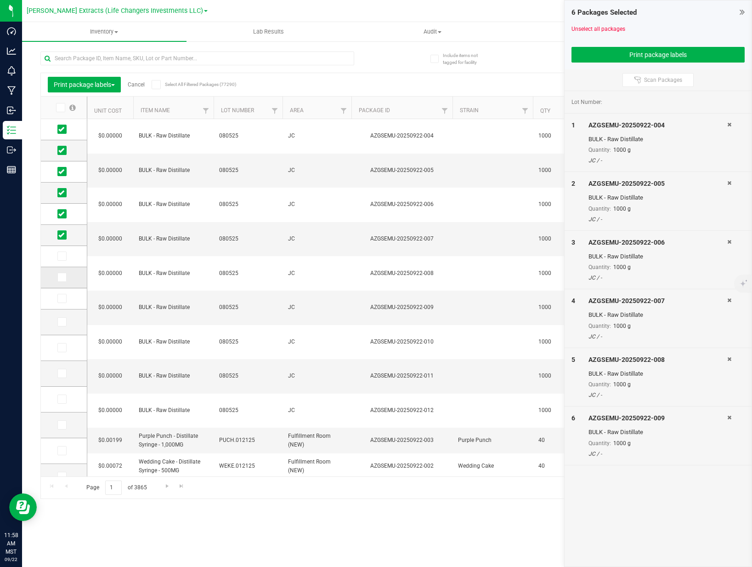
click at [66, 257] on span at bounding box center [61, 255] width 9 height 9
click at [0, 0] on input "checkbox" at bounding box center [0, 0] width 0 height 0
click at [62, 277] on icon at bounding box center [61, 277] width 6 height 0
click at [0, 0] on input "checkbox" at bounding box center [0, 0] width 0 height 0
drag, startPoint x: 60, startPoint y: 300, endPoint x: 77, endPoint y: 298, distance: 17.6
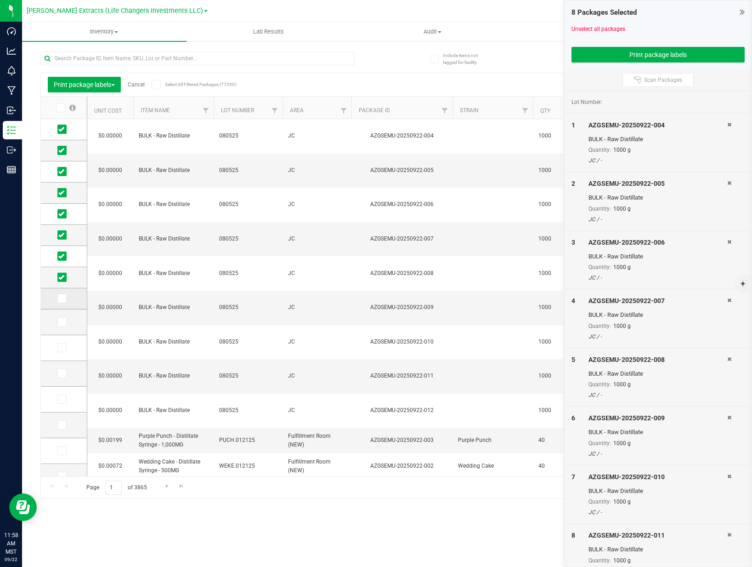
click at [60, 298] on icon at bounding box center [61, 298] width 6 height 0
click at [0, 0] on input "checkbox" at bounding box center [0, 0] width 0 height 0
drag, startPoint x: 653, startPoint y: 49, endPoint x: 624, endPoint y: 22, distance: 39.7
click at [653, 49] on button "Print package labels" at bounding box center [658, 55] width 173 height 16
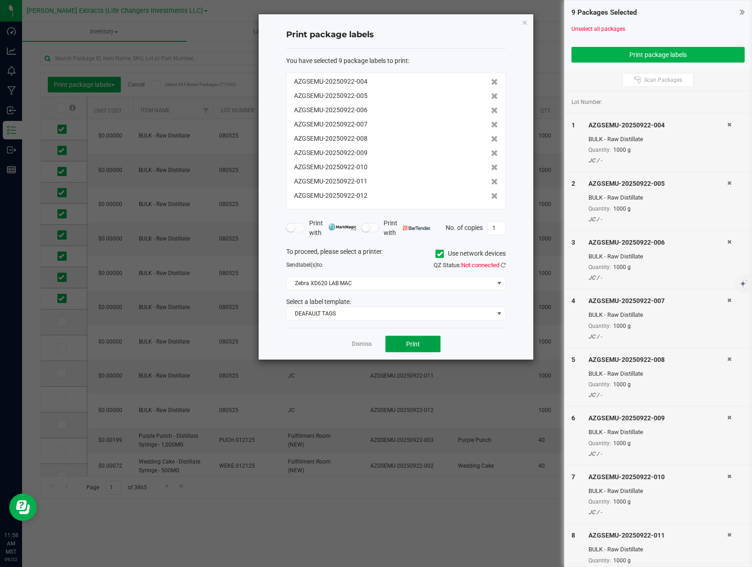
click at [413, 347] on span "Print" at bounding box center [413, 343] width 14 height 7
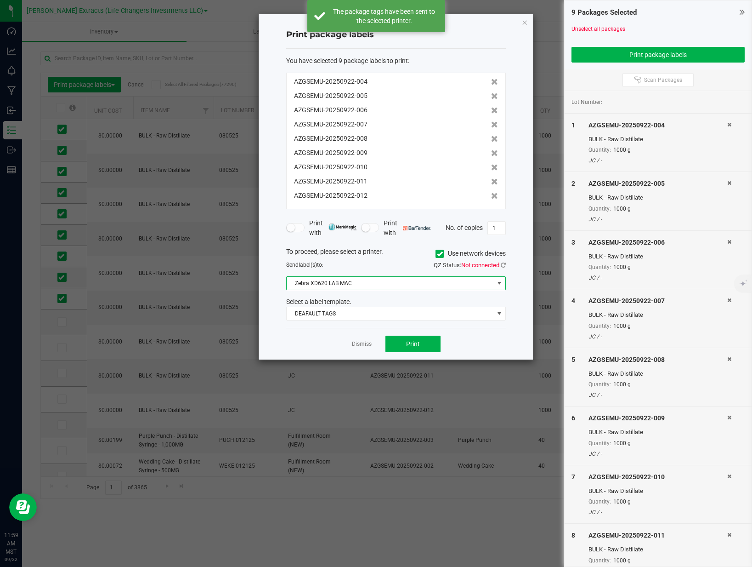
click at [467, 278] on span "Zebra XD620 LAB MAC" at bounding box center [390, 283] width 207 height 13
drag, startPoint x: 389, startPoint y: 264, endPoint x: 419, endPoint y: 261, distance: 30.5
click at [393, 263] on div "Send label(s) to:" at bounding box center [337, 265] width 117 height 8
click at [441, 254] on icon at bounding box center [440, 254] width 6 height 0
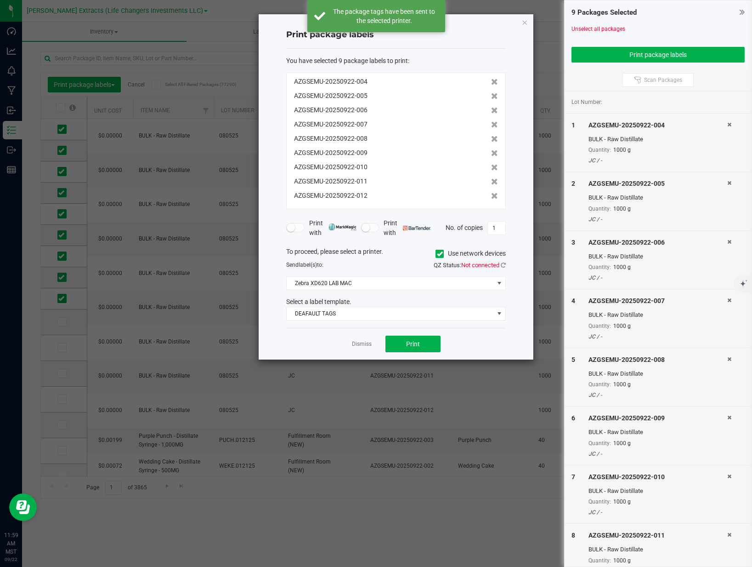
click at [0, 0] on input "Use network devices" at bounding box center [0, 0] width 0 height 0
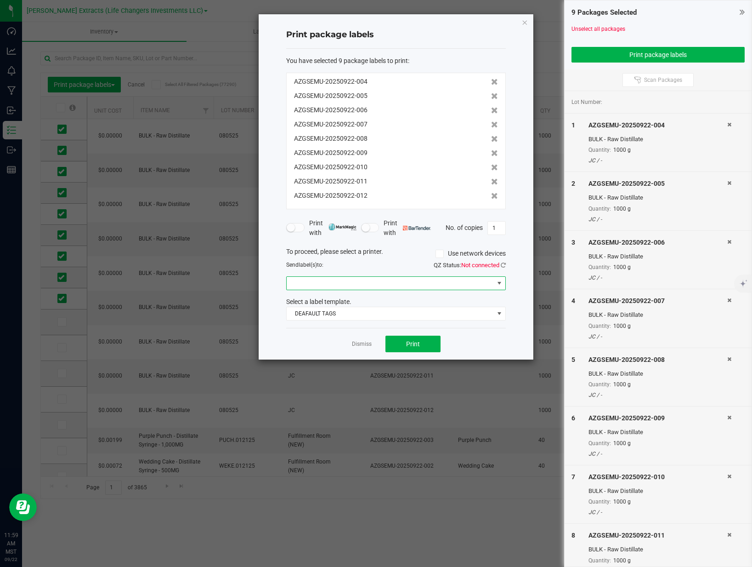
click at [402, 282] on span at bounding box center [390, 283] width 207 height 13
click at [328, 327] on ZPL "Zebra Technologies ZTC ZD620-203dpi ZPL" at bounding box center [396, 331] width 219 height 16
click at [404, 348] on button "Print" at bounding box center [413, 343] width 55 height 17
click at [360, 343] on link "Dismiss" at bounding box center [362, 344] width 20 height 8
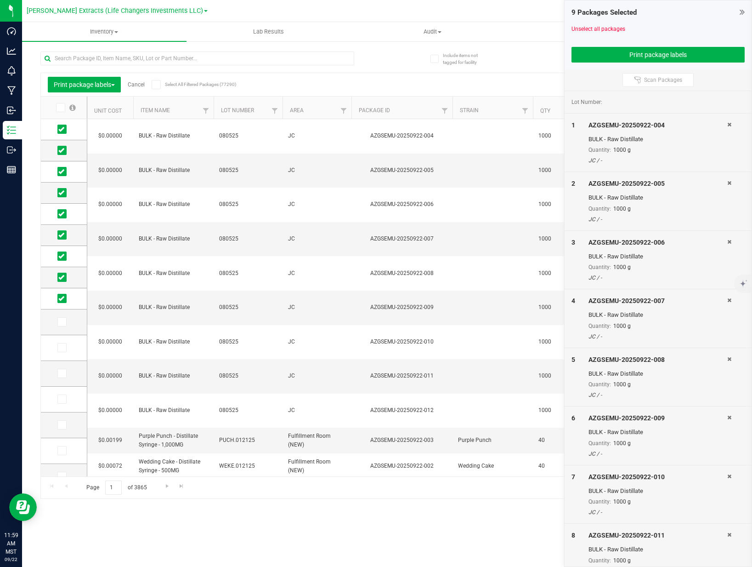
click at [139, 84] on link "Cancel" at bounding box center [136, 84] width 17 height 6
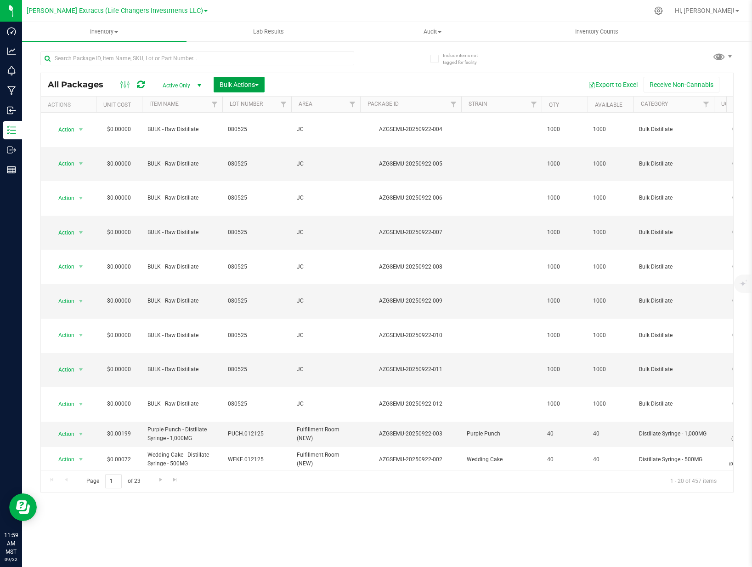
click at [238, 85] on span "Bulk Actions" at bounding box center [239, 84] width 39 height 7
click at [248, 116] on div "Add to outbound order" at bounding box center [256, 123] width 75 height 15
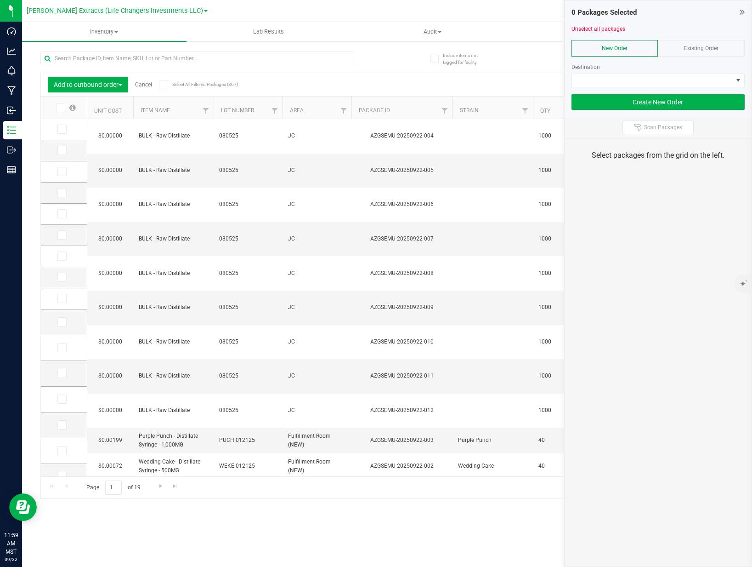
click at [717, 48] on span "Existing Order" at bounding box center [701, 48] width 34 height 6
click at [678, 77] on span at bounding box center [652, 80] width 161 height 13
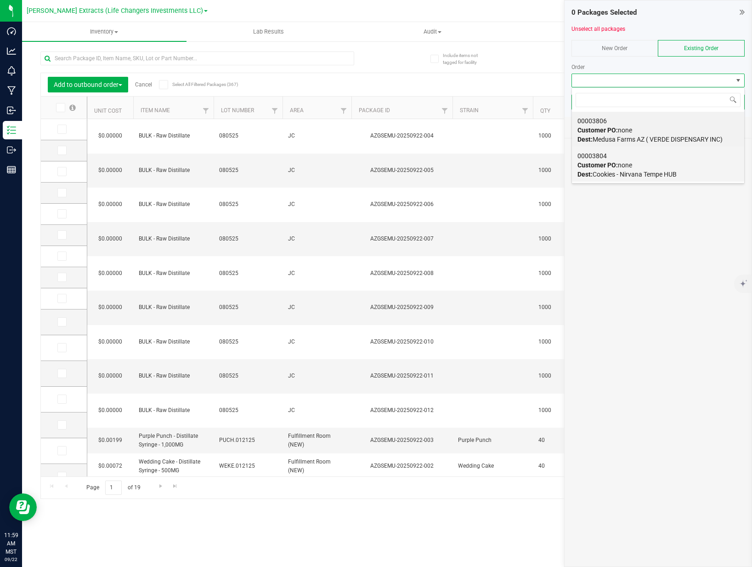
scroll to position [14, 173]
click at [664, 167] on div "00003804 Customer PO: none Dest: Cookies - Nirvana Tempe HUB" at bounding box center [658, 165] width 161 height 35
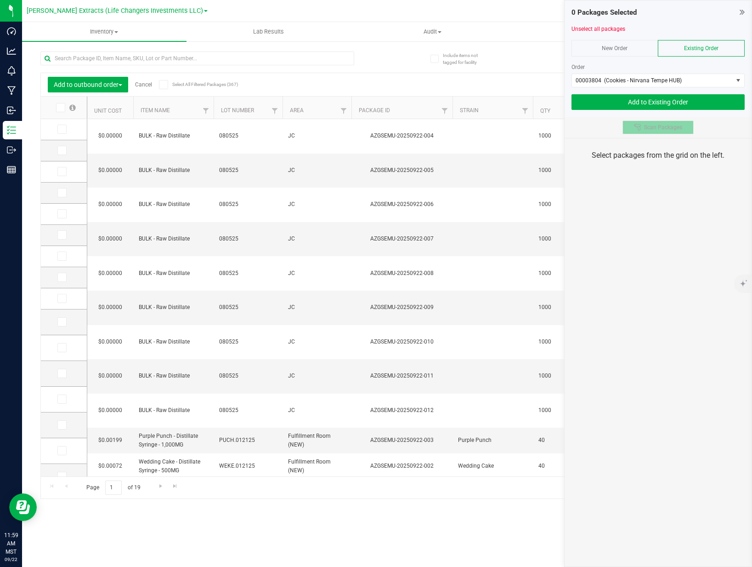
click at [665, 129] on span "Scan Packages" at bounding box center [663, 127] width 38 height 7
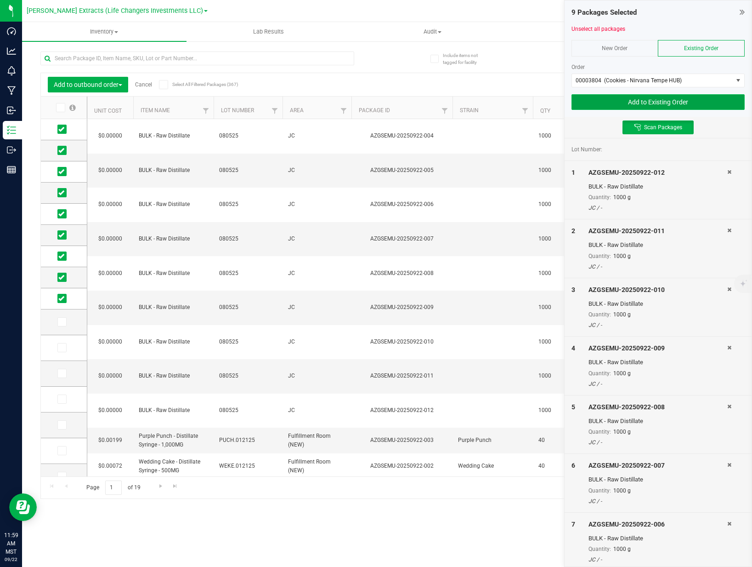
click at [670, 102] on button "Add to Existing Order" at bounding box center [658, 102] width 173 height 16
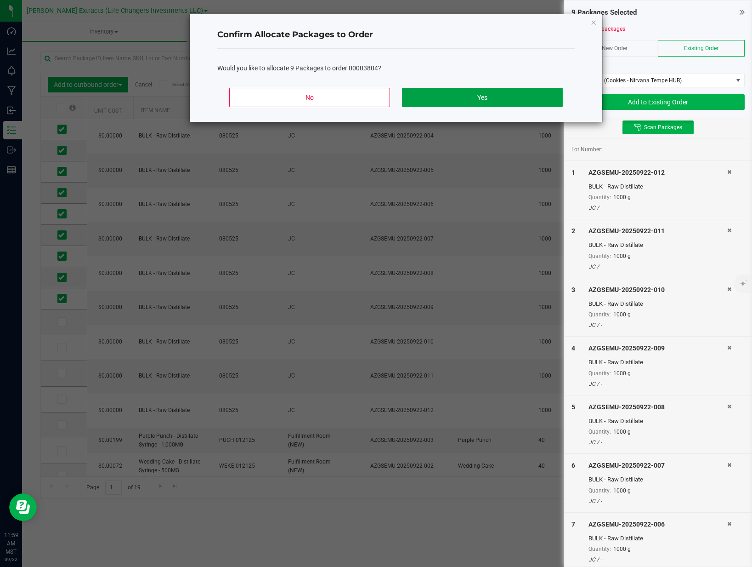
click at [505, 101] on button "Yes" at bounding box center [482, 97] width 161 height 19
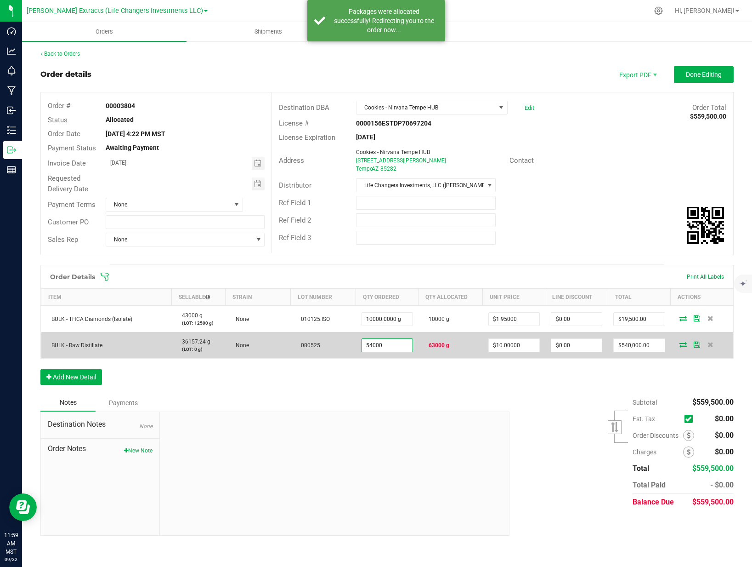
click at [380, 347] on input "54000" at bounding box center [387, 345] width 51 height 13
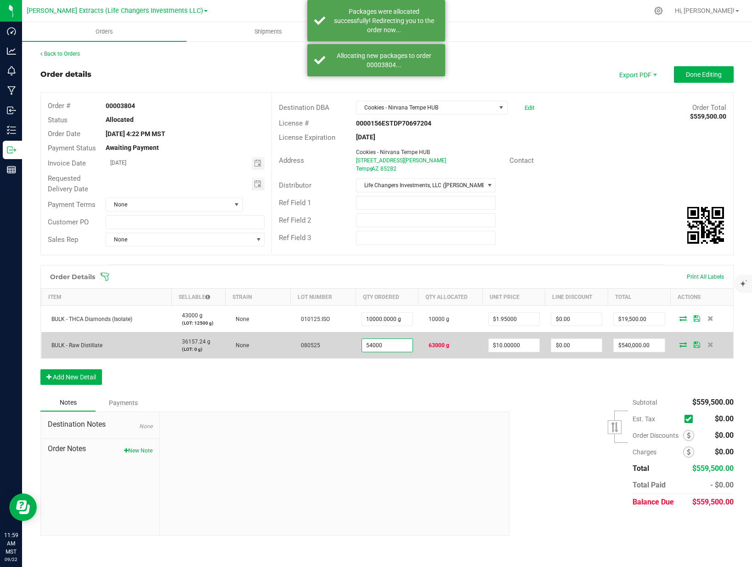
click at [380, 347] on input "54000" at bounding box center [387, 345] width 51 height 13
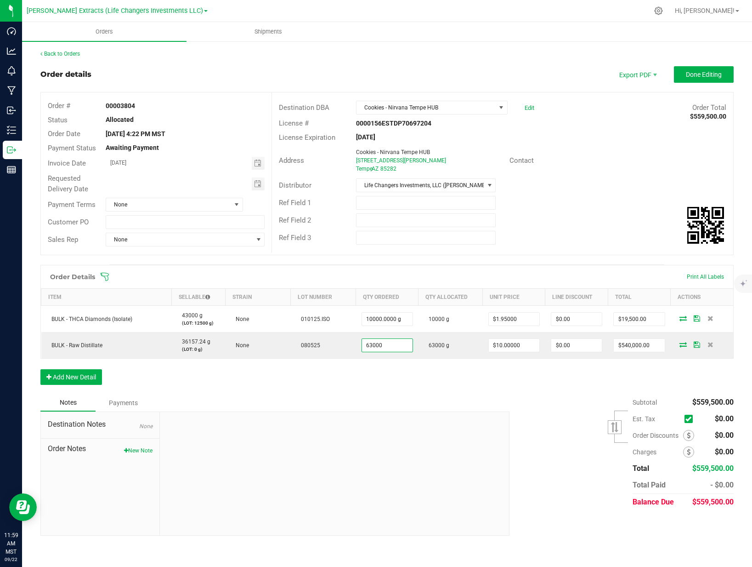
type input "63000.0000 g"
type input "$630,000.00"
drag, startPoint x: 408, startPoint y: 381, endPoint x: 407, endPoint y: 375, distance: 6.0
click at [408, 381] on div "Order Details Print All Labels Item Sellable Strain Lot Number Qty Ordered Qty …" at bounding box center [386, 329] width 693 height 129
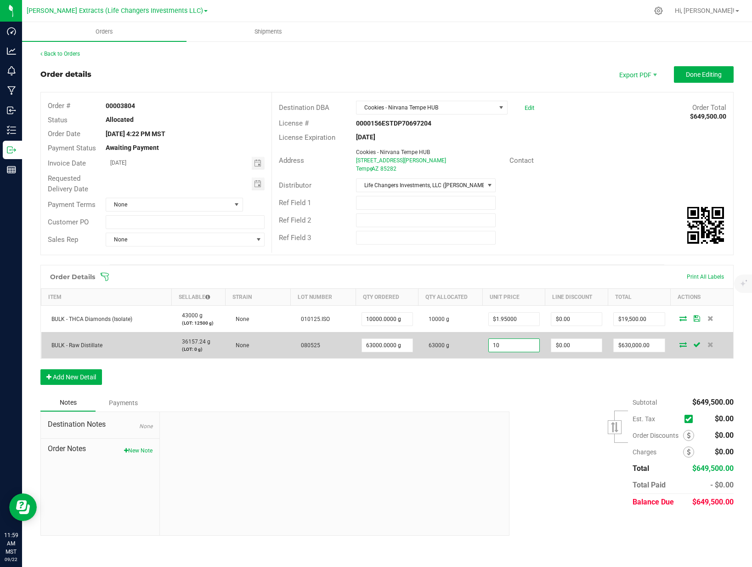
click at [509, 344] on input "10" at bounding box center [514, 345] width 51 height 13
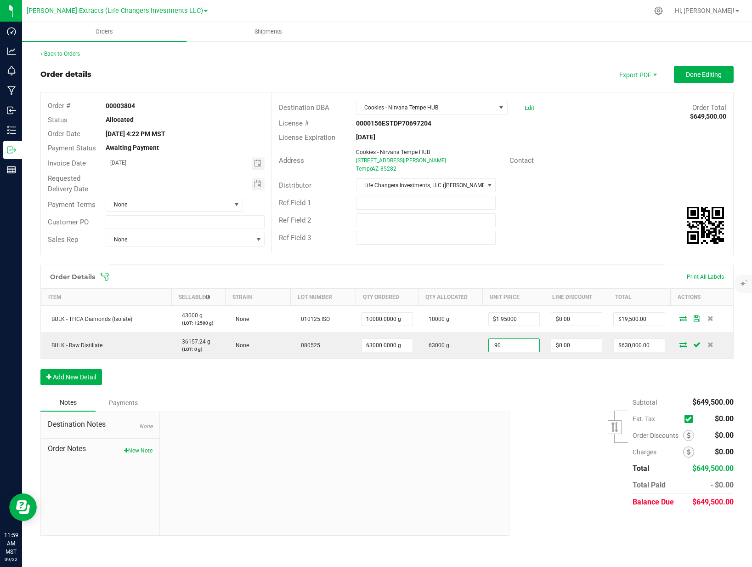
type input "$0.90000"
type input "$56,700.00"
click at [515, 373] on div "Order Details Print All Labels Item Sellable Strain Lot Number Qty Ordered Qty …" at bounding box center [386, 329] width 693 height 129
click at [411, 376] on div "Order Details Print All Labels Item Sellable Strain Lot Number Qty Ordered Qty …" at bounding box center [386, 329] width 693 height 129
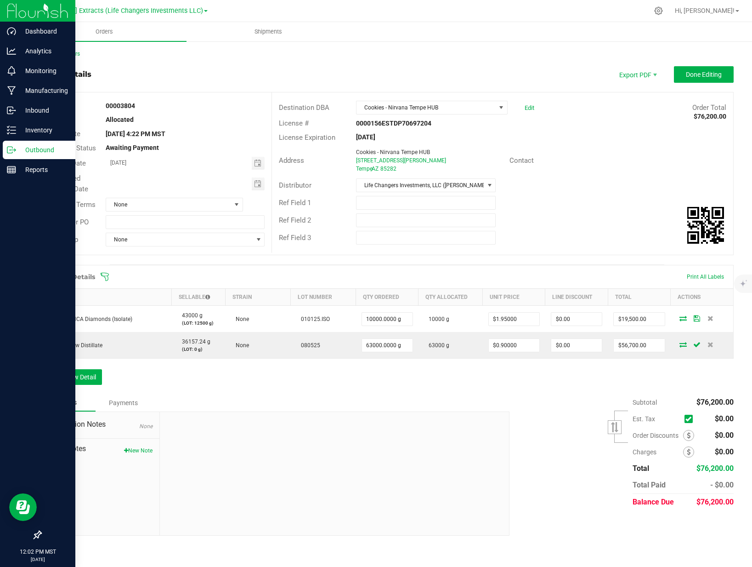
click at [26, 155] on p "Outbound" at bounding box center [43, 149] width 55 height 11
